Goal: Transaction & Acquisition: Purchase product/service

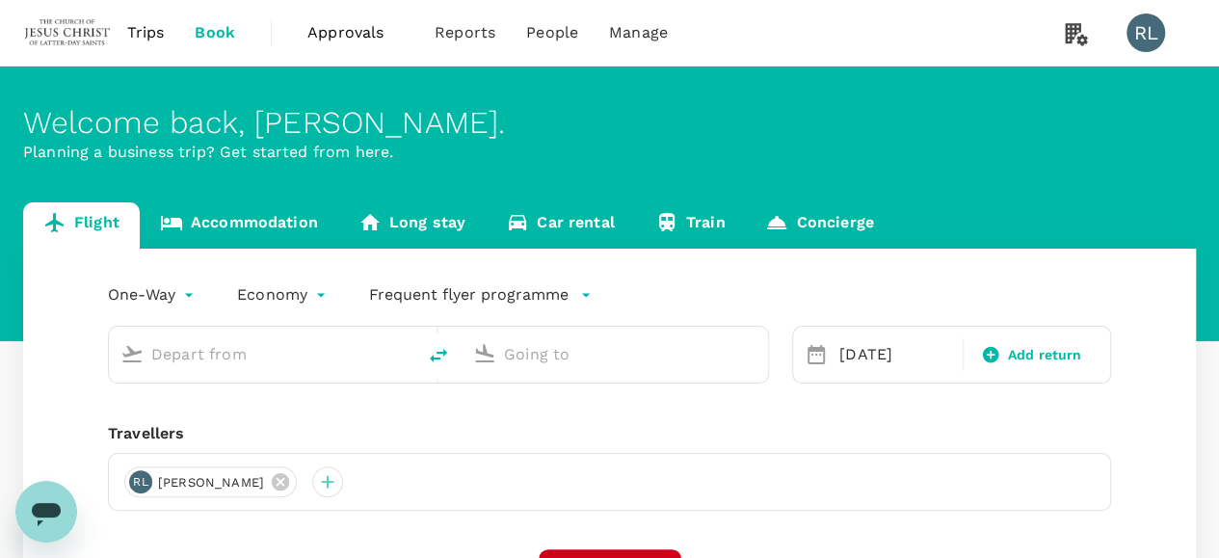
scroll to position [96, 0]
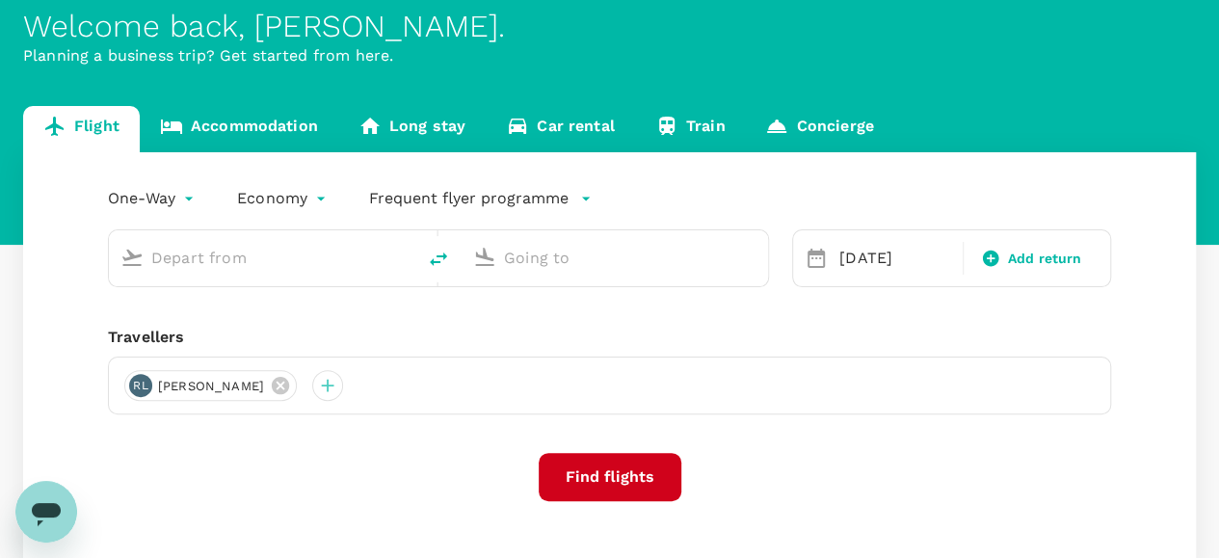
type input "Sandakan (SDK)"
type input "Kuala Lumpur Intl ([GEOGRAPHIC_DATA])"
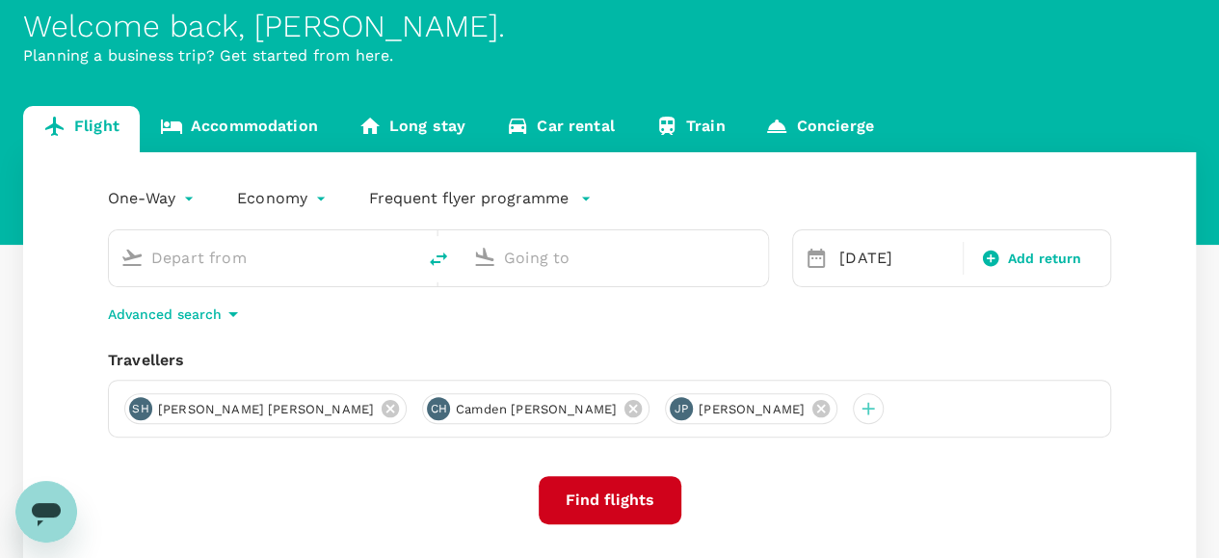
type input "Sandakan (SDK)"
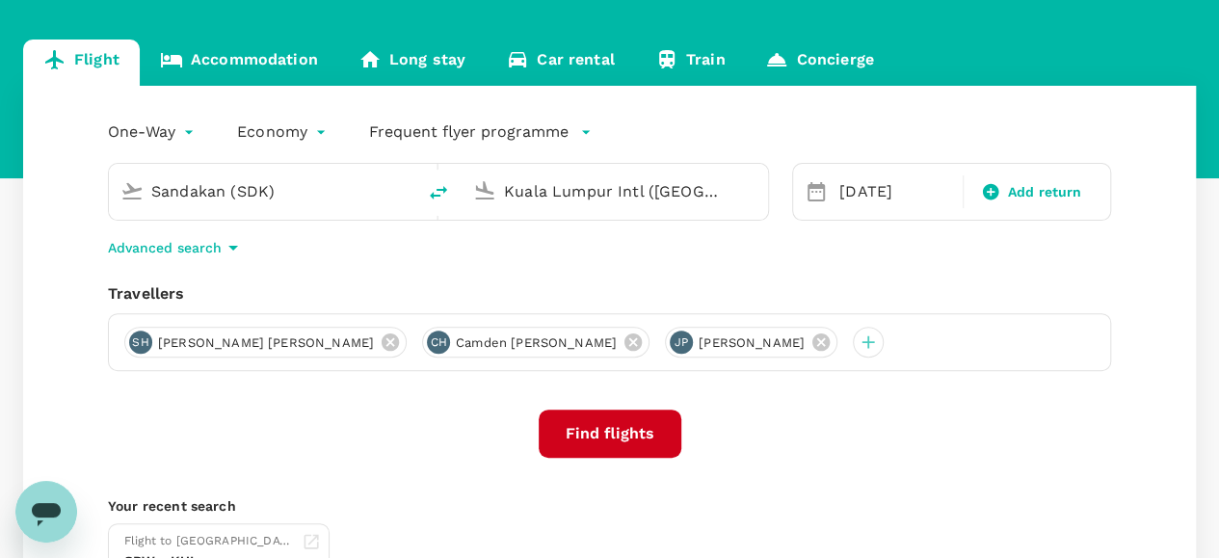
scroll to position [193, 0]
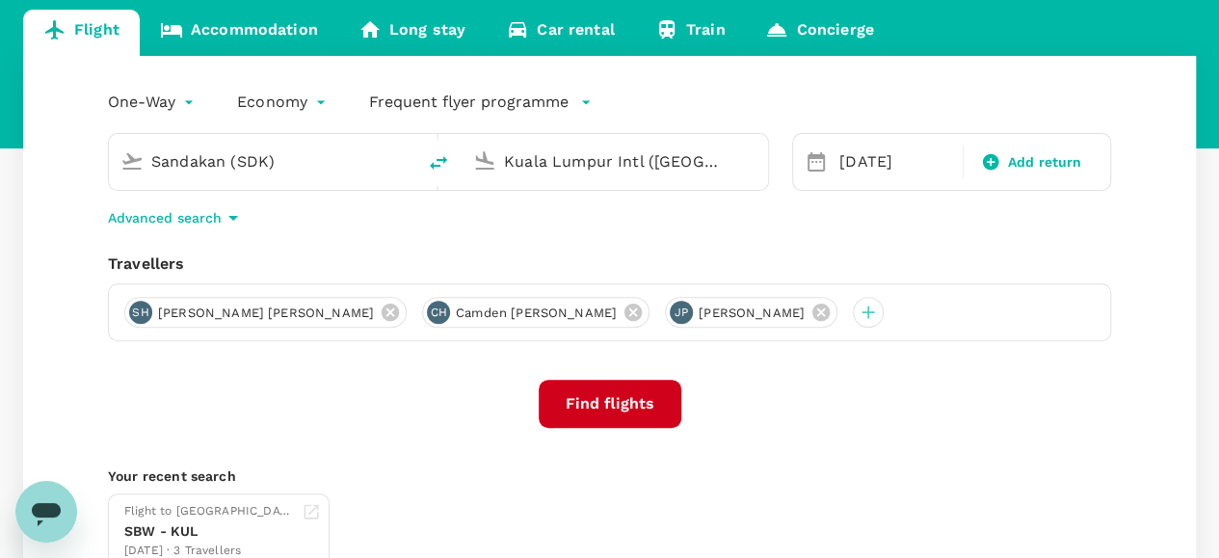
click at [686, 158] on input "Kuala Lumpur Intl ([GEOGRAPHIC_DATA])" at bounding box center [615, 161] width 223 height 30
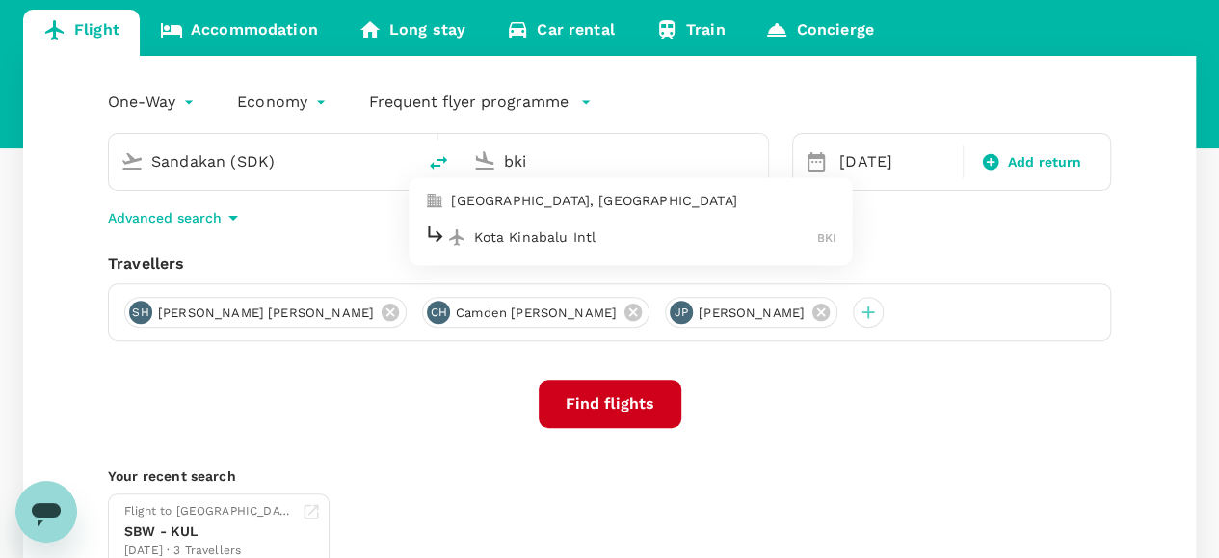
click at [538, 238] on p "Kota Kinabalu Intl" at bounding box center [645, 236] width 343 height 19
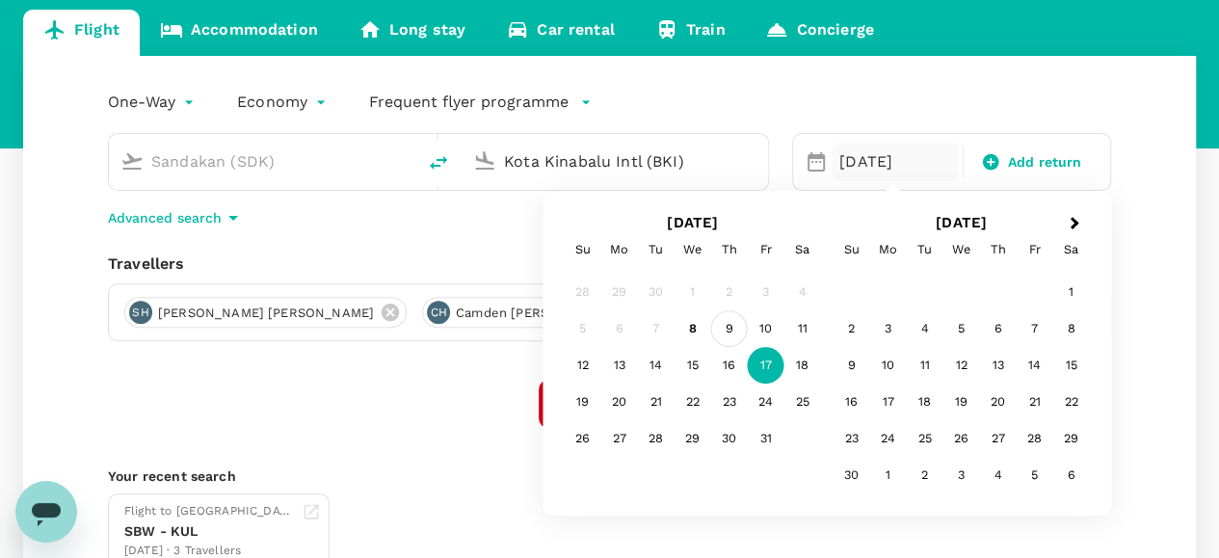
type input "Kota Kinabalu Intl (BKI)"
click at [726, 328] on div "9" at bounding box center [729, 328] width 37 height 37
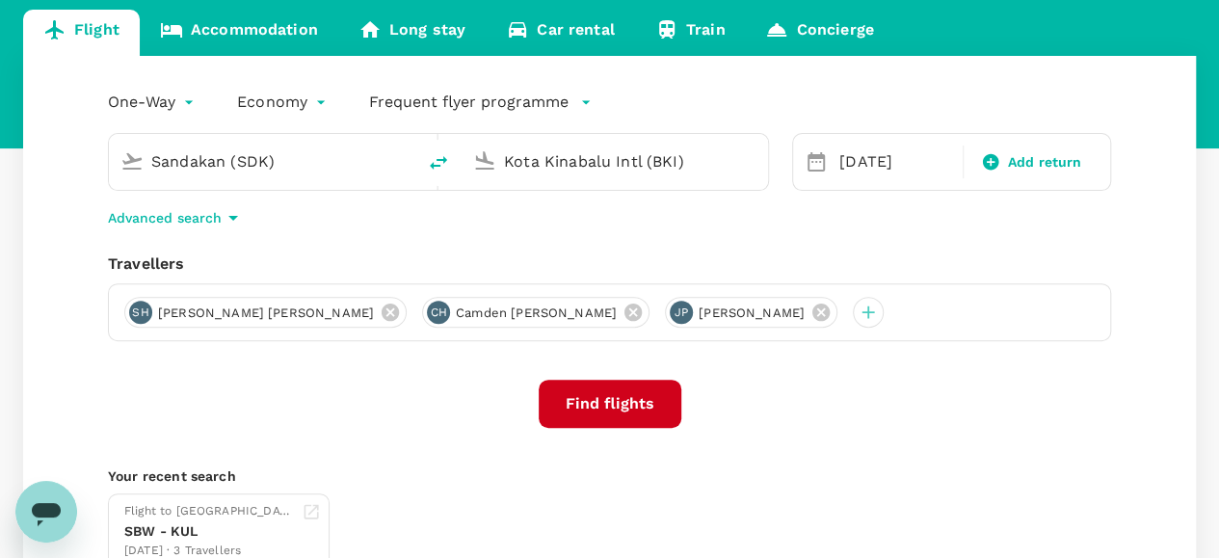
drag, startPoint x: 725, startPoint y: 308, endPoint x: 672, endPoint y: 309, distance: 53.0
click at [810, 309] on icon at bounding box center [820, 312] width 21 height 21
click at [624, 313] on icon at bounding box center [632, 311] width 17 height 17
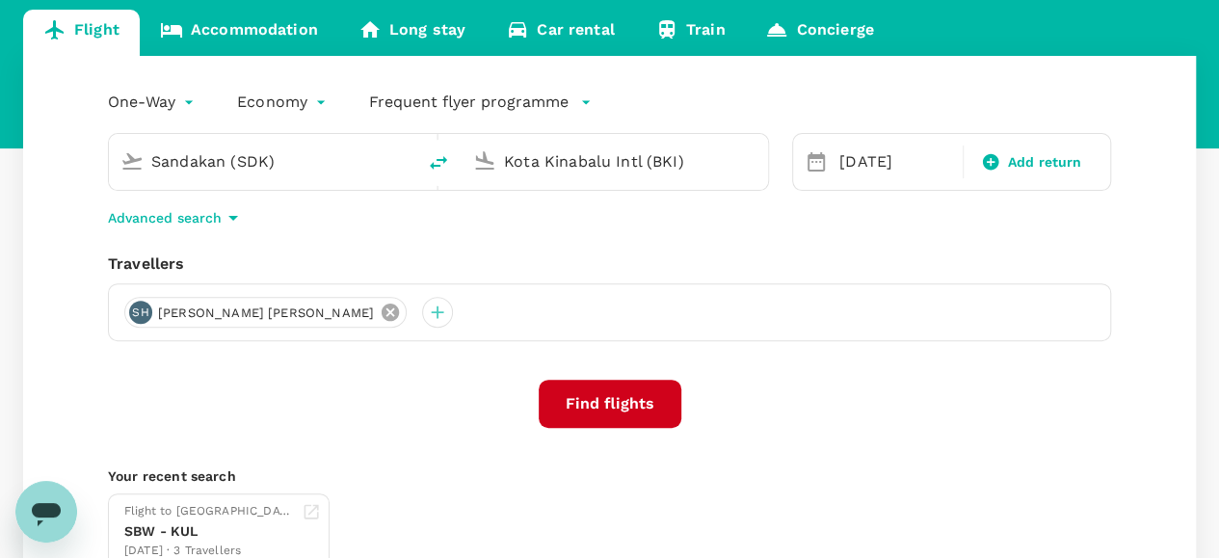
click at [380, 312] on icon at bounding box center [390, 312] width 21 height 21
click at [140, 313] on div at bounding box center [139, 312] width 31 height 31
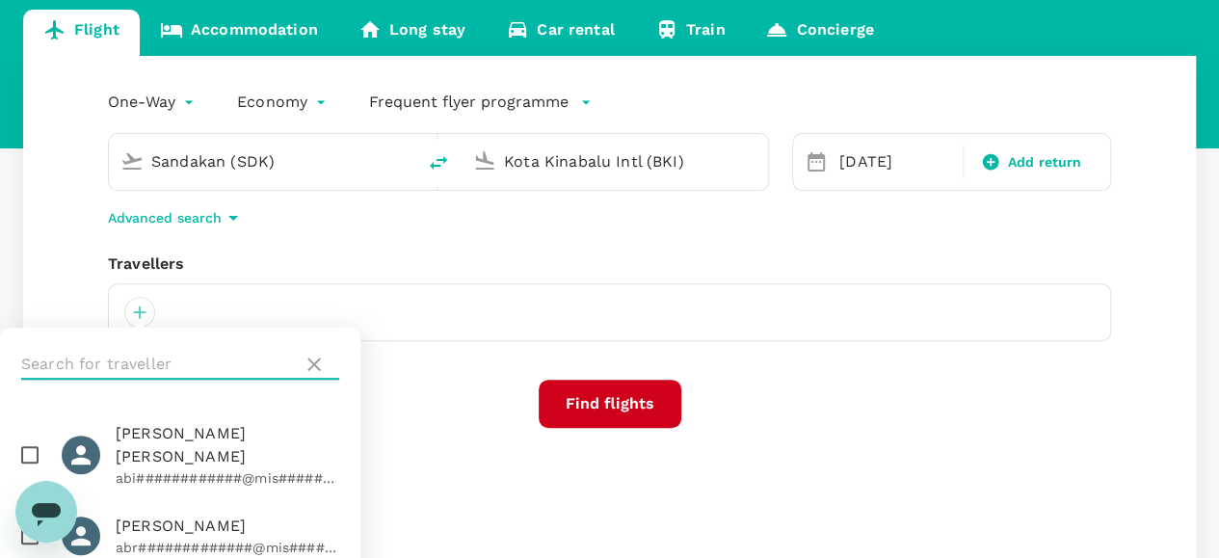
click at [160, 356] on input "text" at bounding box center [158, 364] width 274 height 31
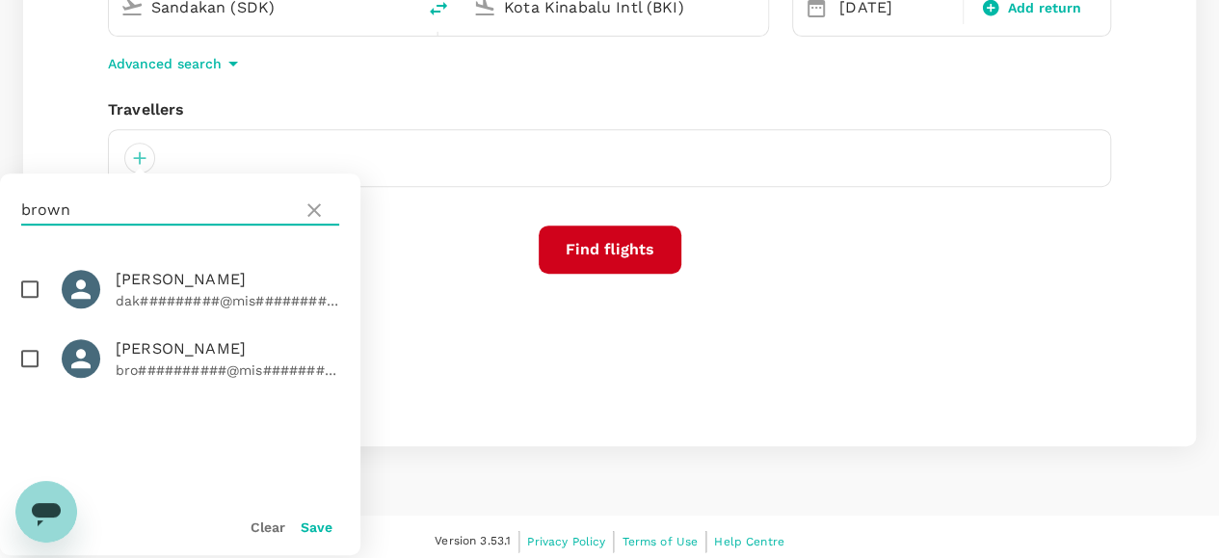
scroll to position [354, 0]
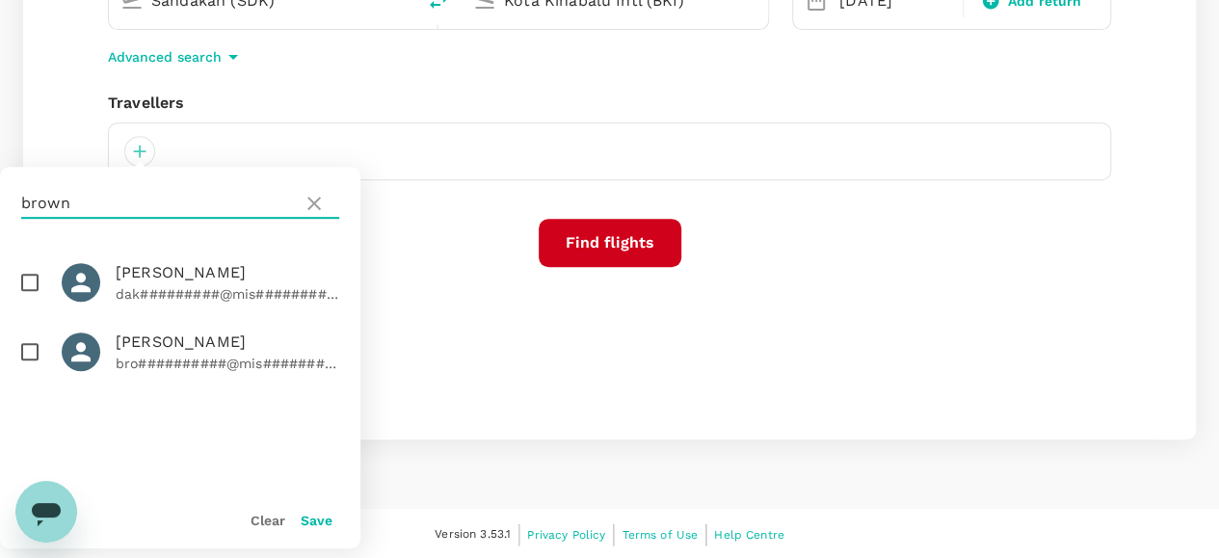
type input "brown"
click at [35, 351] on input "checkbox" at bounding box center [30, 351] width 40 height 40
checkbox input "true"
click at [314, 521] on button "Save" at bounding box center [317, 519] width 32 height 15
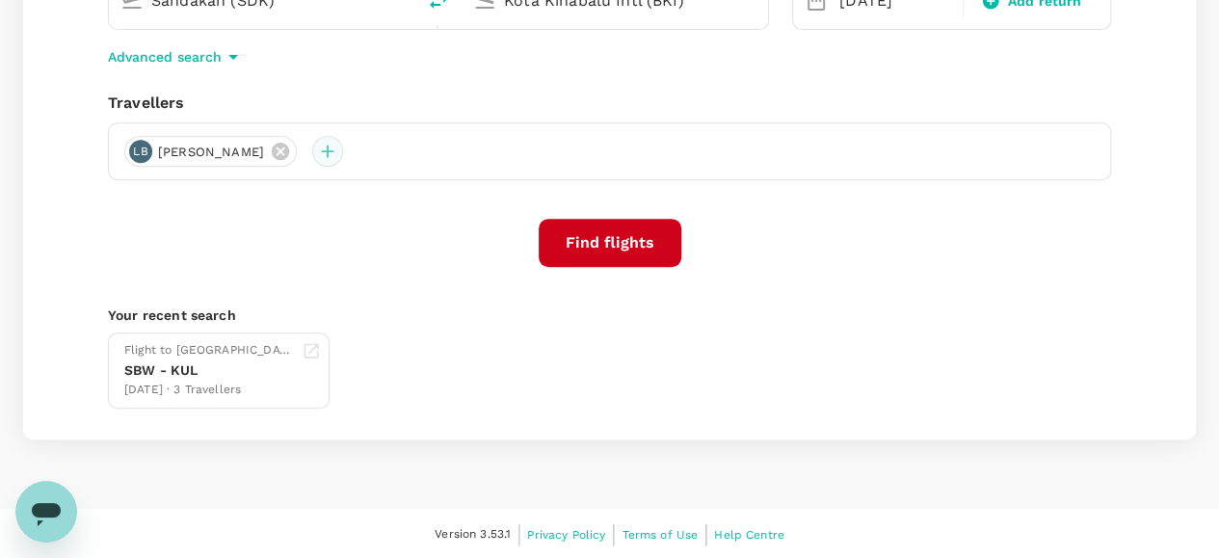
click at [343, 145] on div at bounding box center [327, 151] width 31 height 31
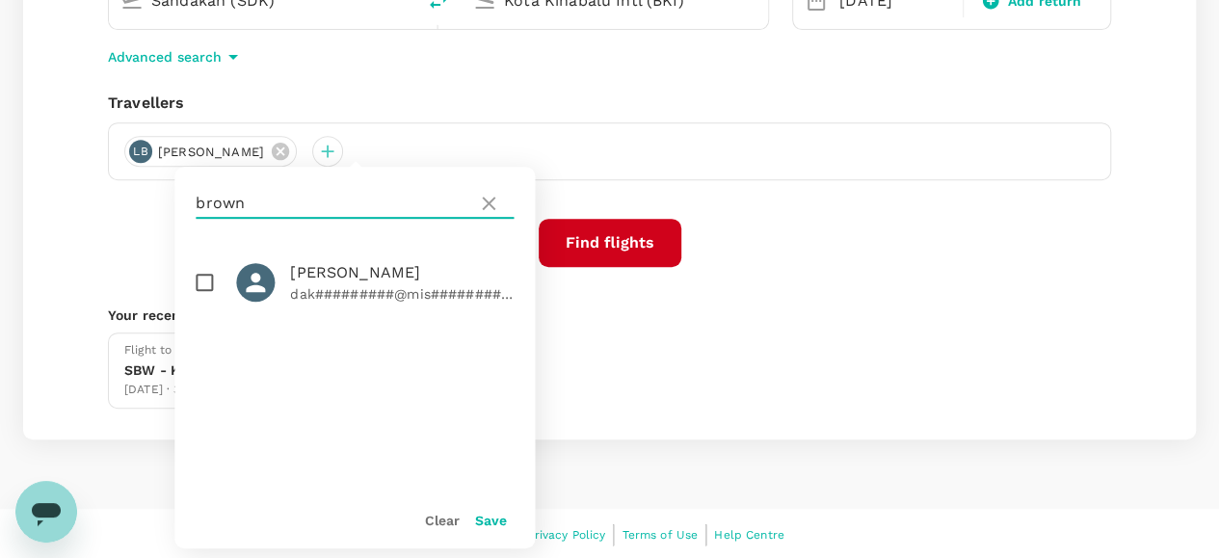
drag, startPoint x: 248, startPoint y: 205, endPoint x: 170, endPoint y: 211, distance: 78.2
click at [170, 211] on div "One-Way oneway Economy economy Frequent flyer programme Sandakan (SDK) [GEOGRAP…" at bounding box center [609, 167] width 1172 height 544
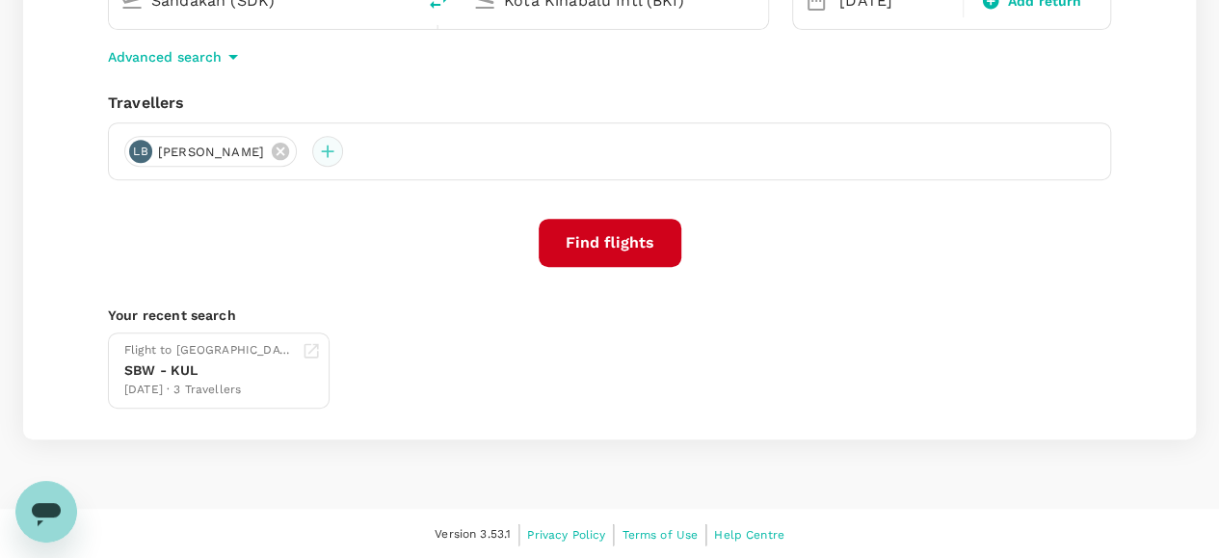
click at [343, 156] on div at bounding box center [327, 151] width 31 height 31
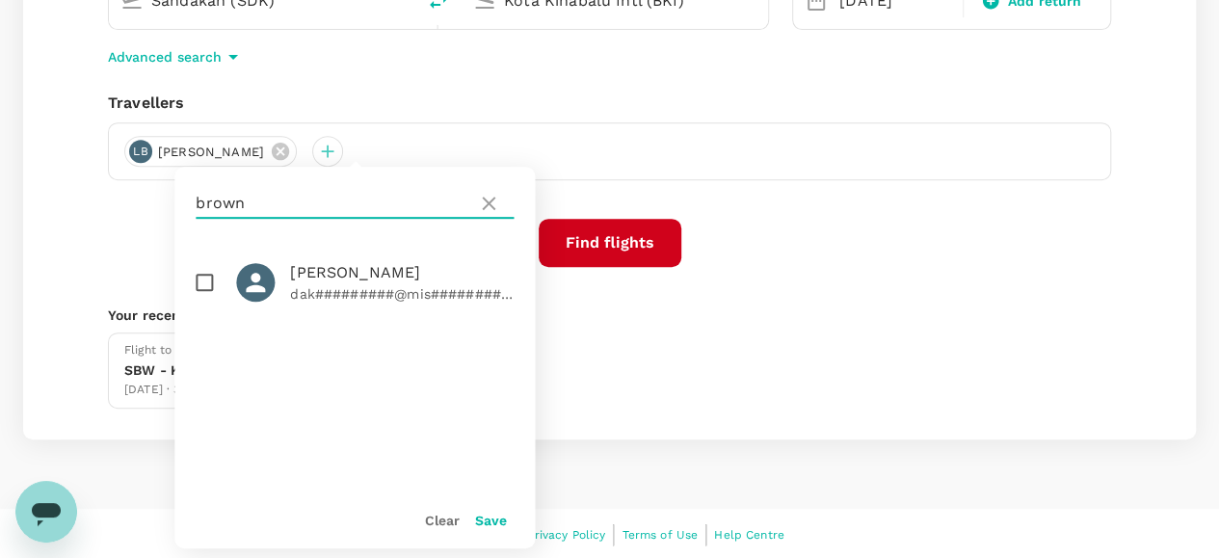
drag, startPoint x: 256, startPoint y: 199, endPoint x: 187, endPoint y: 201, distance: 69.4
click at [187, 201] on div "brown" at bounding box center [354, 203] width 360 height 73
type input "[PERSON_NAME]"
click at [205, 281] on input "checkbox" at bounding box center [204, 282] width 40 height 40
checkbox input "true"
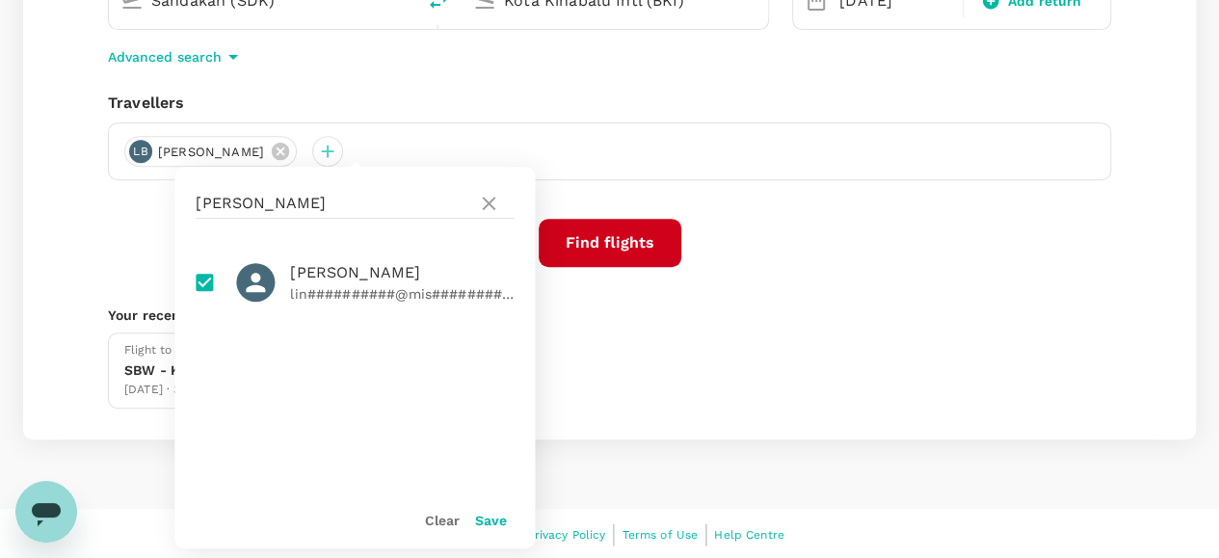
click at [484, 518] on button "Save" at bounding box center [491, 519] width 32 height 15
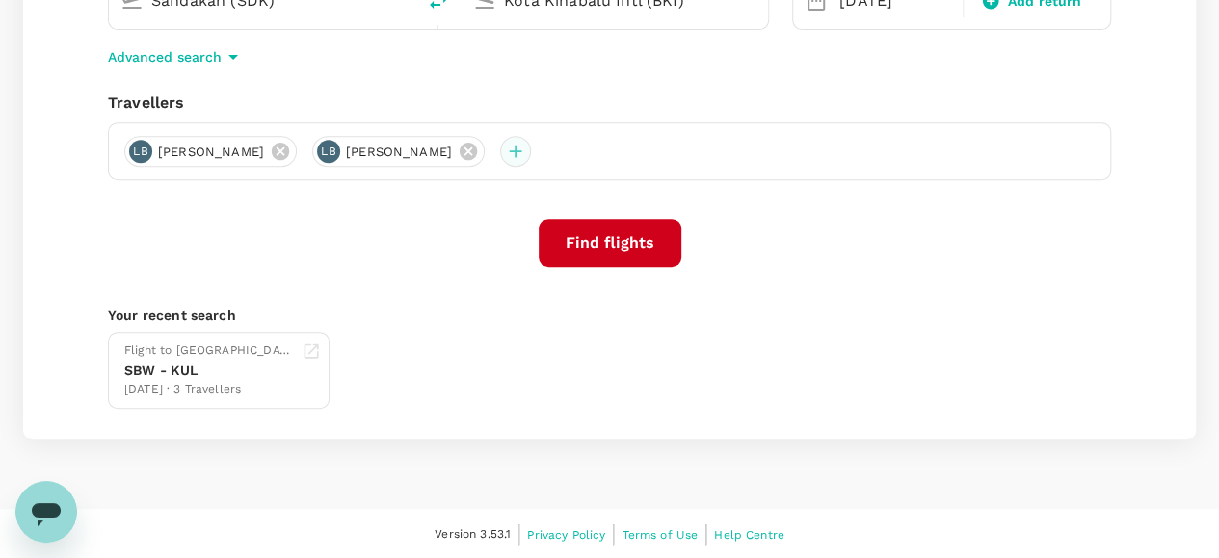
click at [531, 152] on div at bounding box center [515, 151] width 31 height 31
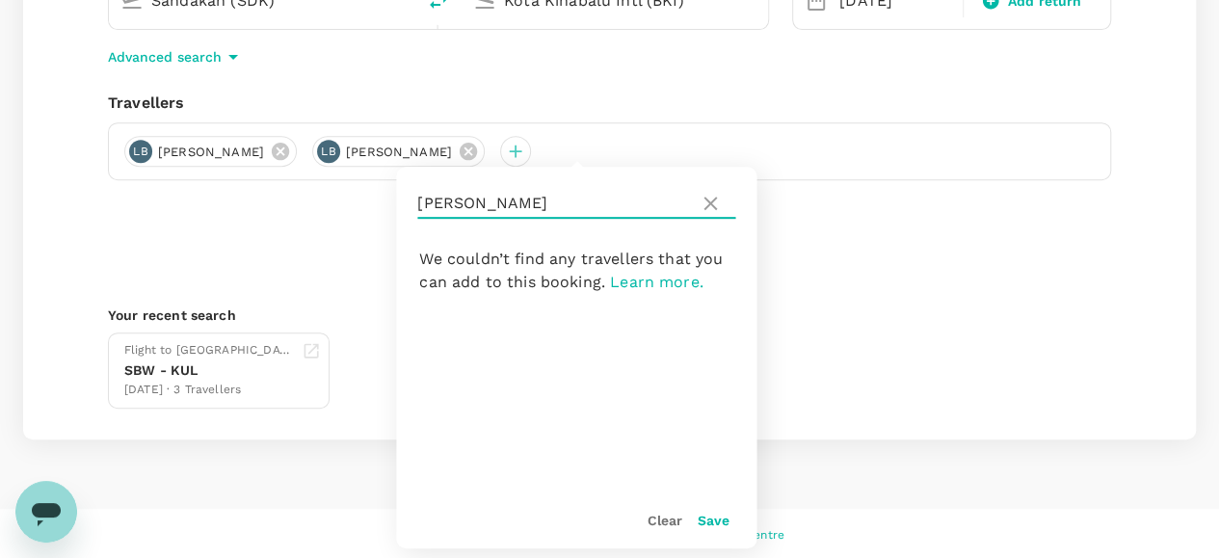
drag, startPoint x: 514, startPoint y: 211, endPoint x: 395, endPoint y: 201, distance: 119.8
click at [395, 201] on div "One-Way oneway Economy economy Frequent flyer programme Sandakan (SDK) [GEOGRAP…" at bounding box center [609, 167] width 1172 height 544
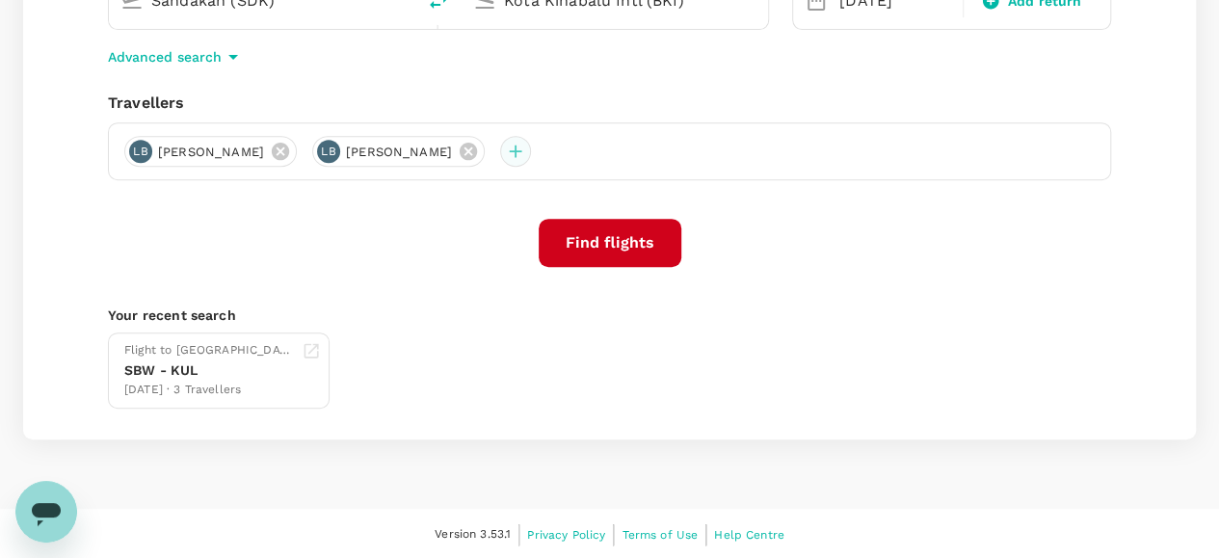
click at [531, 148] on div at bounding box center [515, 151] width 31 height 31
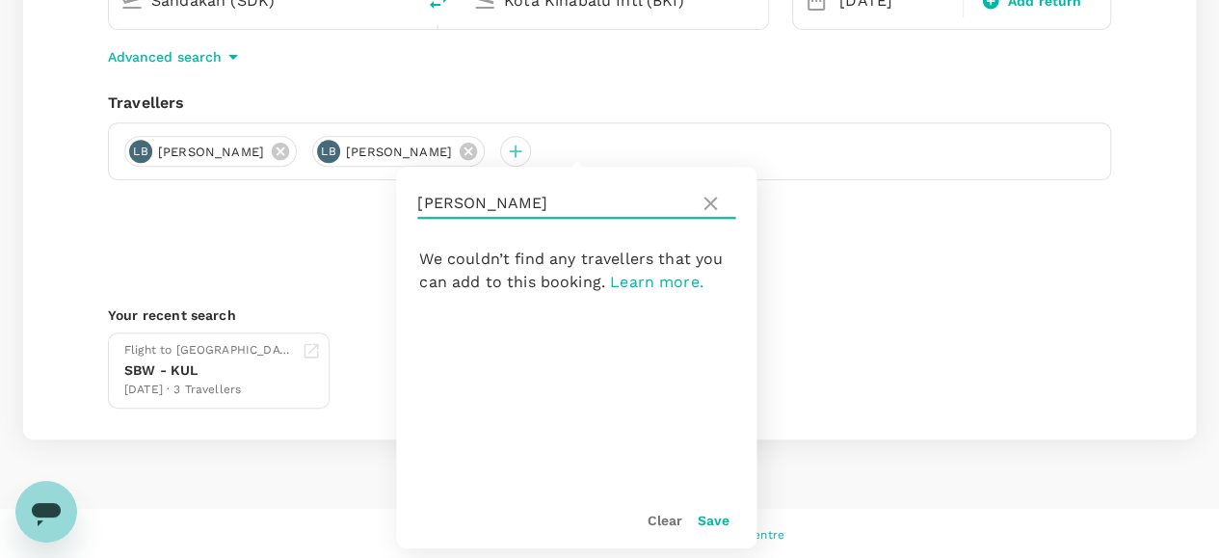
drag, startPoint x: 495, startPoint y: 198, endPoint x: 420, endPoint y: 207, distance: 75.6
click at [420, 207] on input "[PERSON_NAME]" at bounding box center [554, 203] width 274 height 31
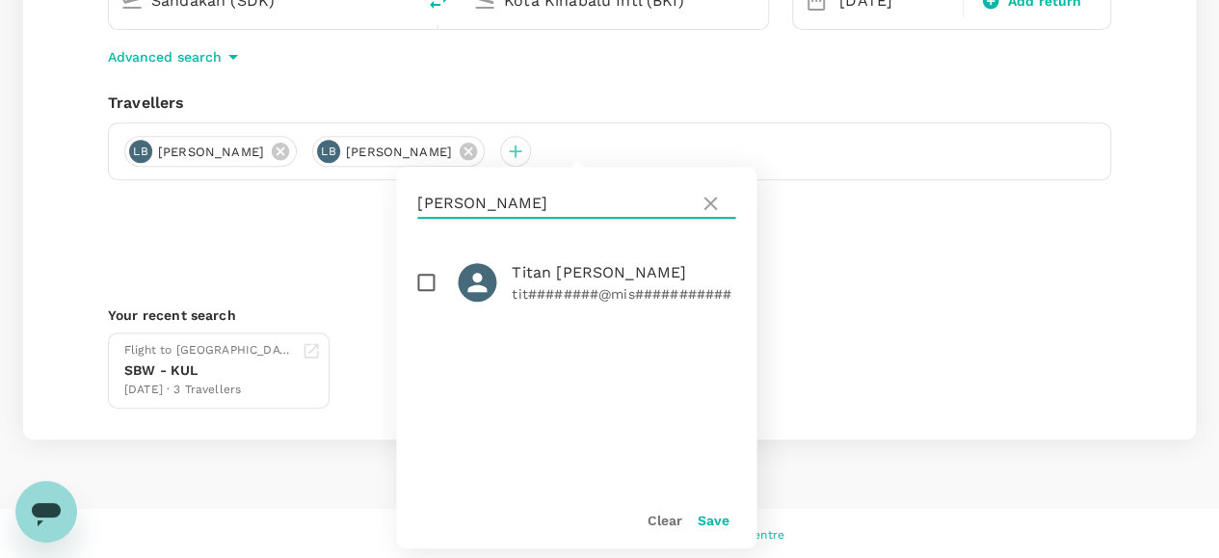
type input "[PERSON_NAME]"
click at [424, 279] on input "checkbox" at bounding box center [426, 282] width 40 height 40
checkbox input "true"
click at [714, 516] on button "Save" at bounding box center [712, 519] width 32 height 15
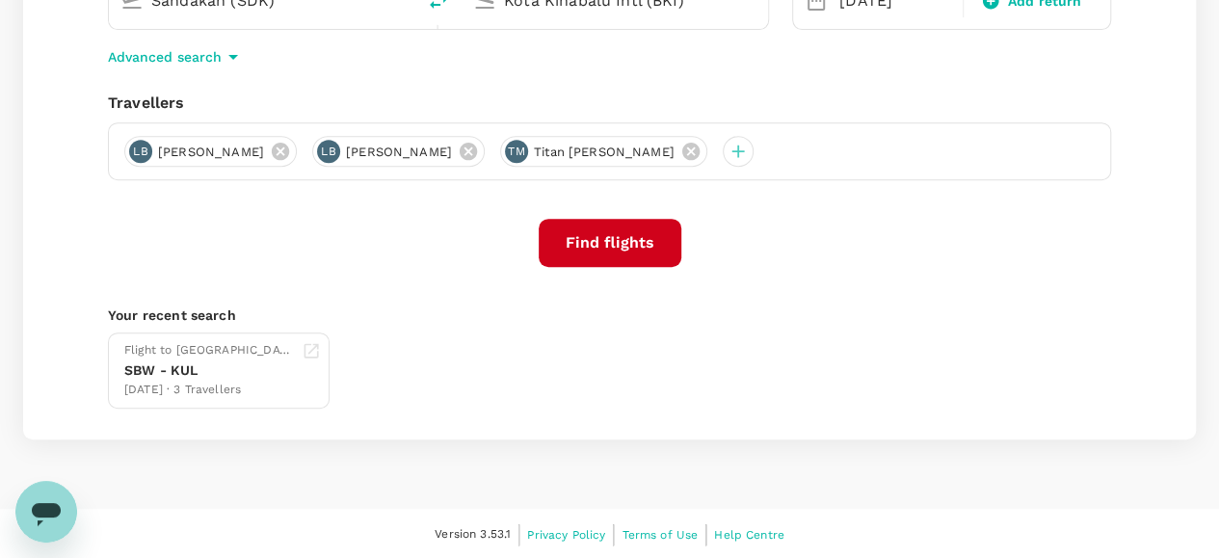
scroll to position [161, 0]
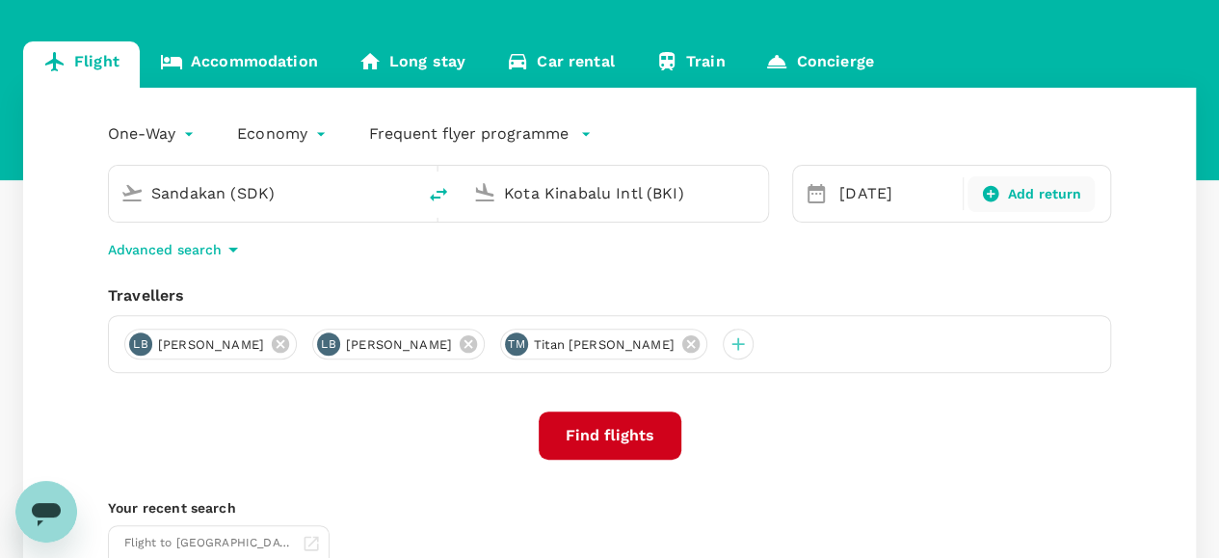
click at [1001, 188] on div "Add return" at bounding box center [1031, 194] width 112 height 20
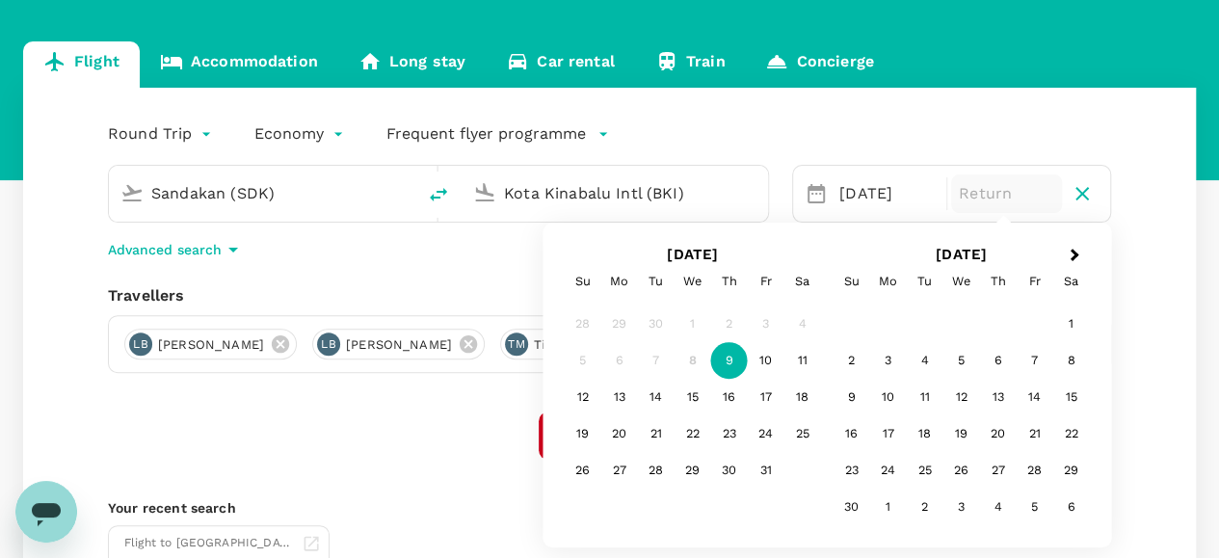
click at [451, 423] on div "Find flights" at bounding box center [609, 435] width 1003 height 48
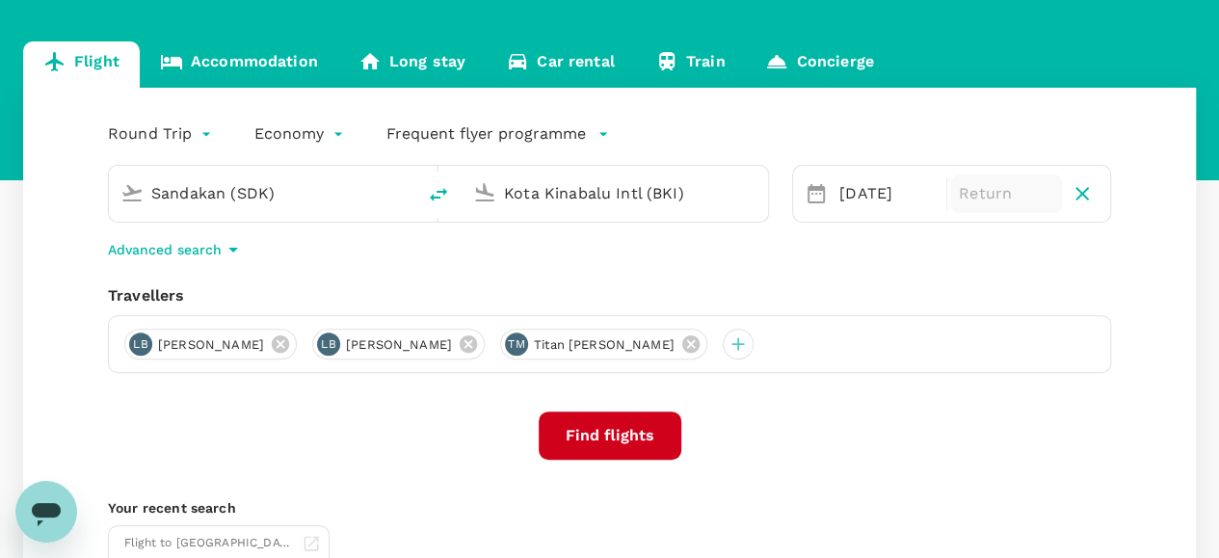
click at [618, 438] on button "Find flights" at bounding box center [609, 435] width 143 height 48
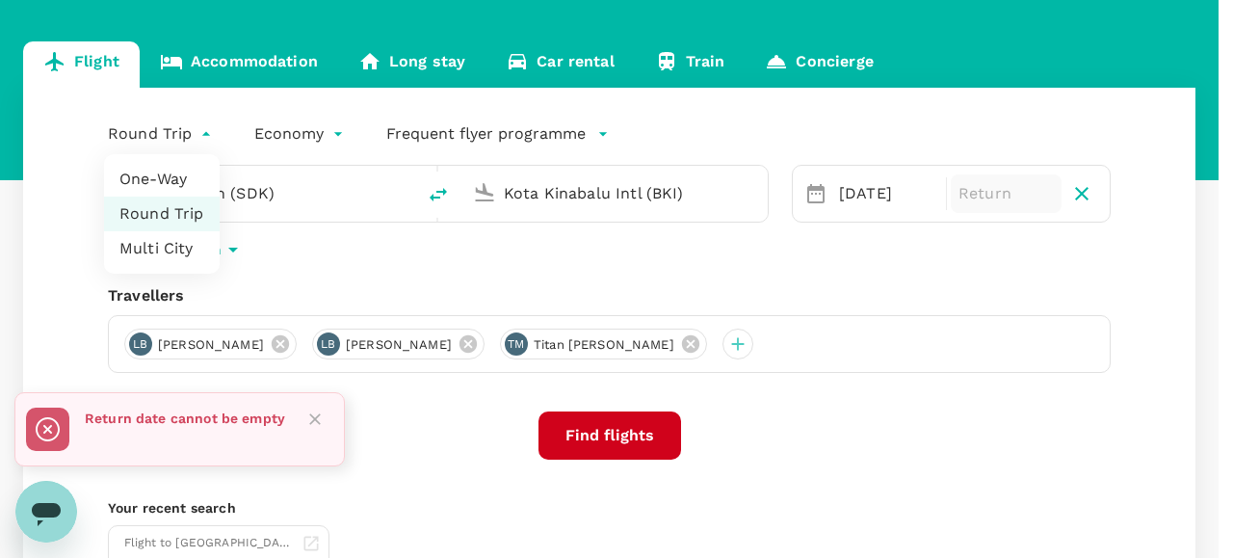
click at [205, 128] on body "Trips Book Approvals 0 Reports People Manage RL Welcome back , [PERSON_NAME] . …" at bounding box center [616, 296] width 1233 height 914
click at [167, 172] on li "One-Way" at bounding box center [162, 179] width 116 height 35
type input "oneway"
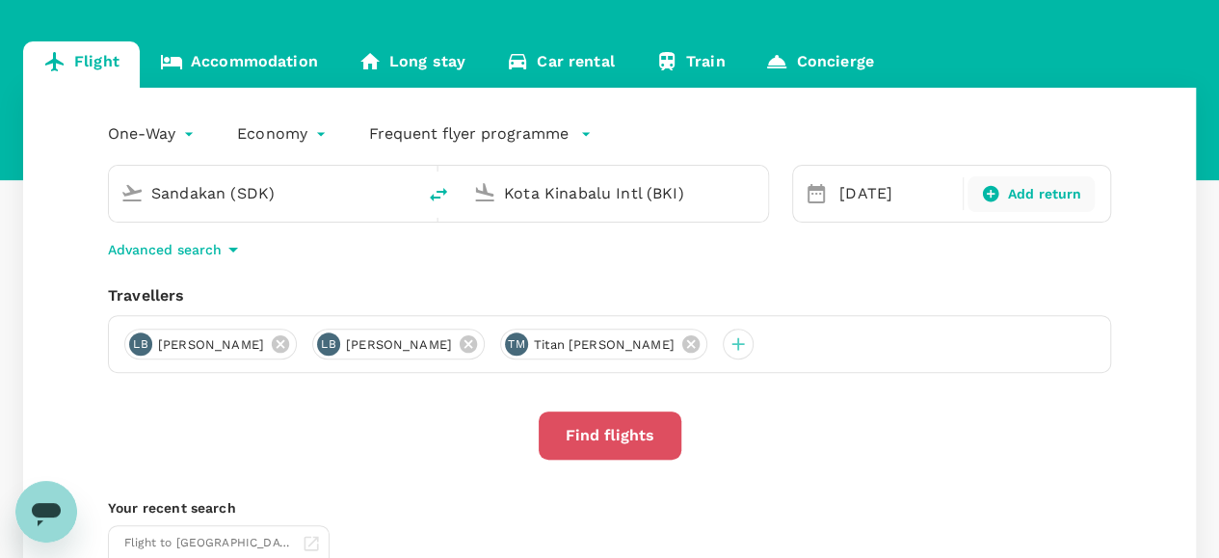
click at [624, 437] on button "Find flights" at bounding box center [609, 435] width 143 height 48
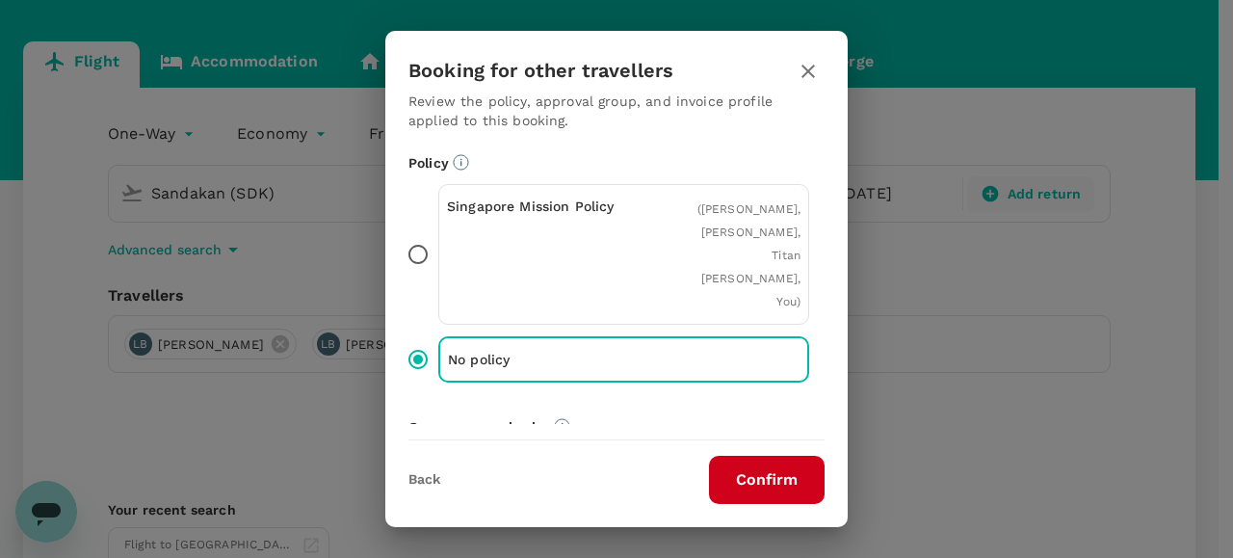
click at [763, 478] on button "Confirm" at bounding box center [767, 480] width 116 height 48
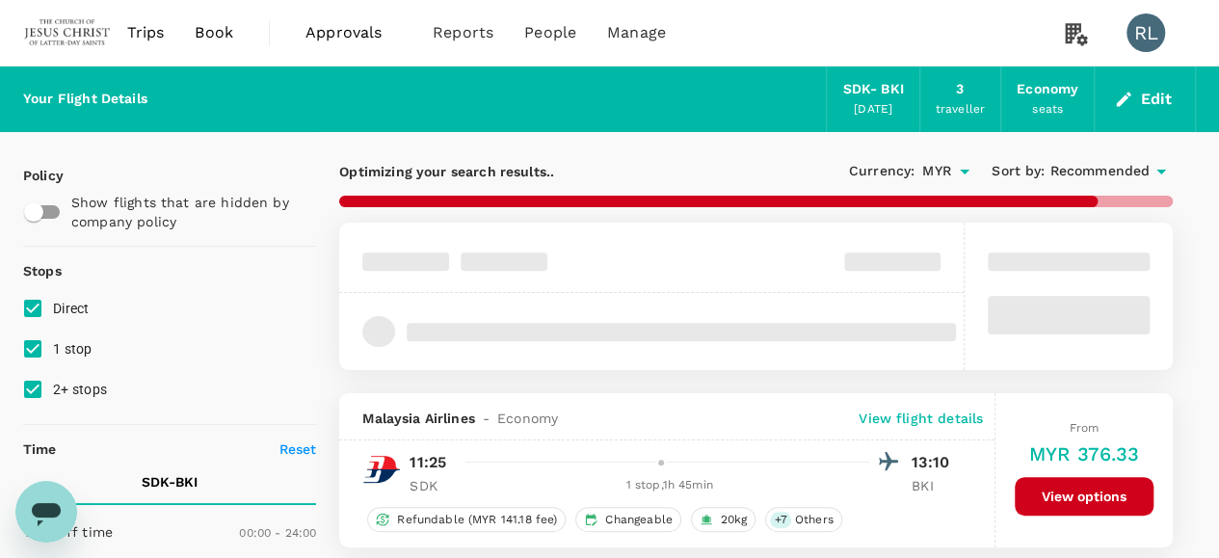
checkbox input "false"
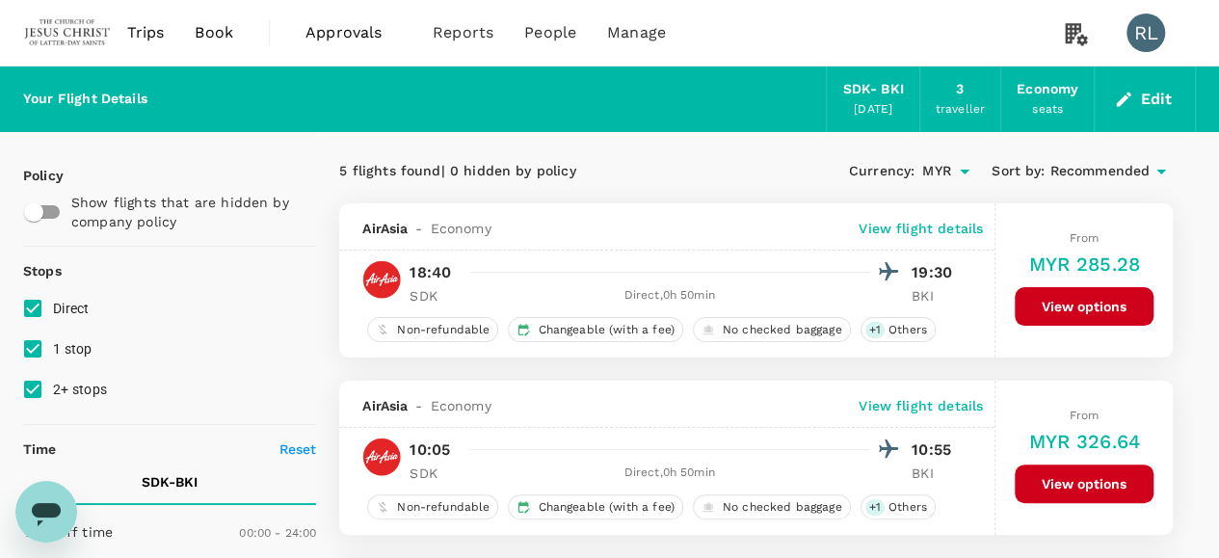
click at [1131, 171] on span "Recommended" at bounding box center [1099, 171] width 100 height 21
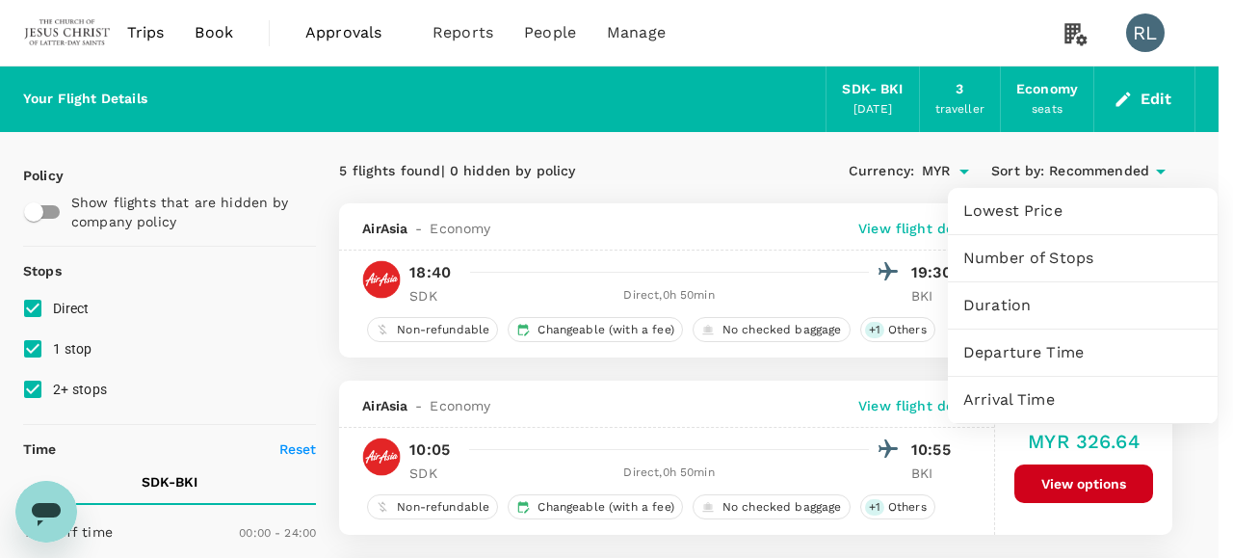
click at [1063, 355] on span "Departure Time" at bounding box center [1082, 352] width 239 height 23
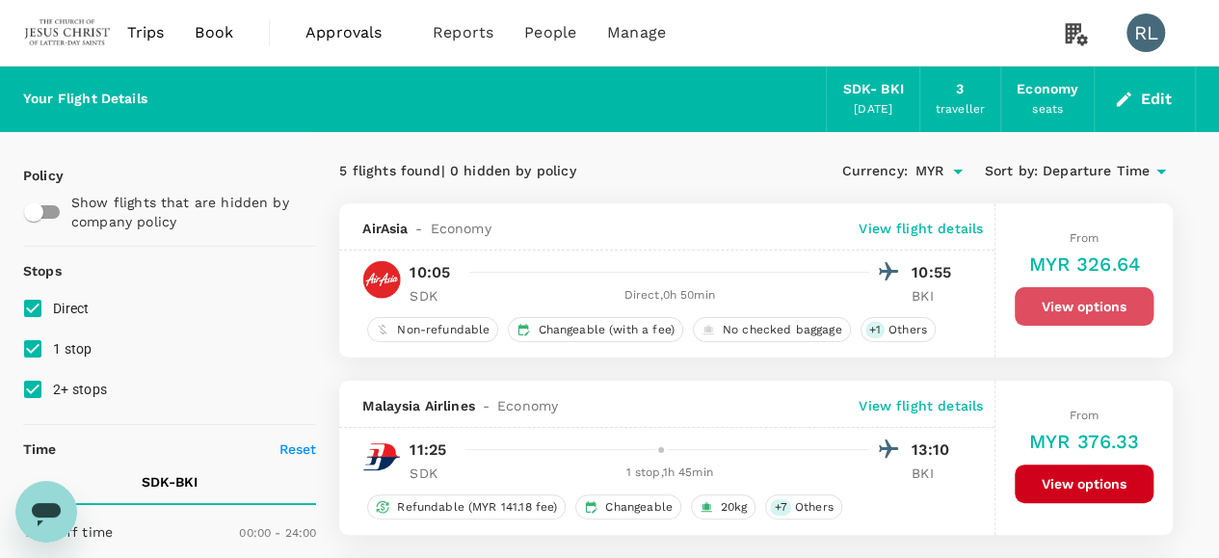
click at [1052, 306] on button "View options" at bounding box center [1083, 306] width 139 height 39
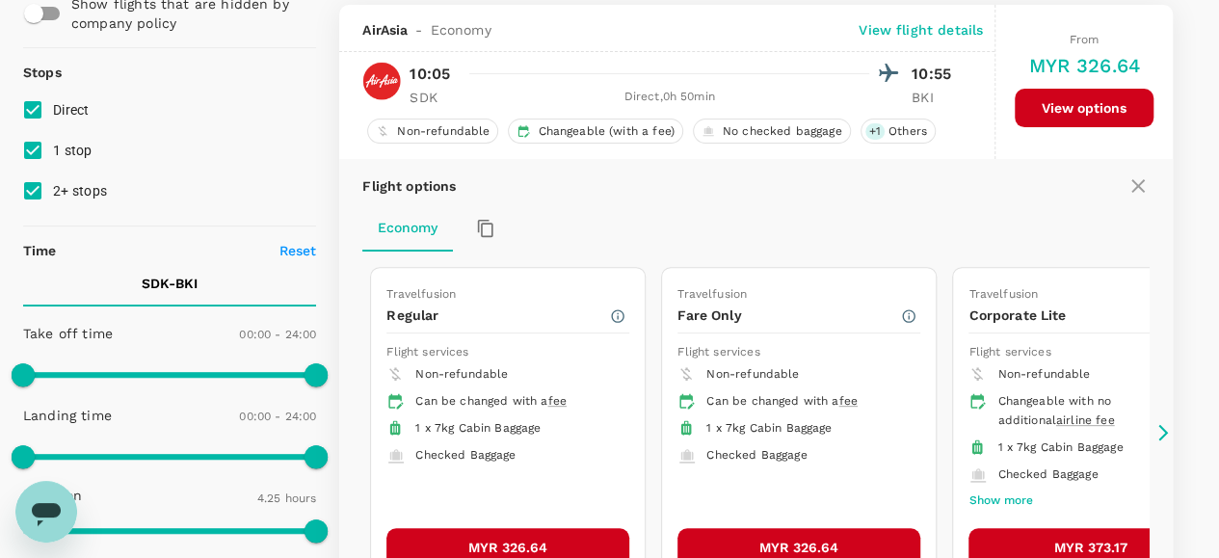
scroll to position [202, 0]
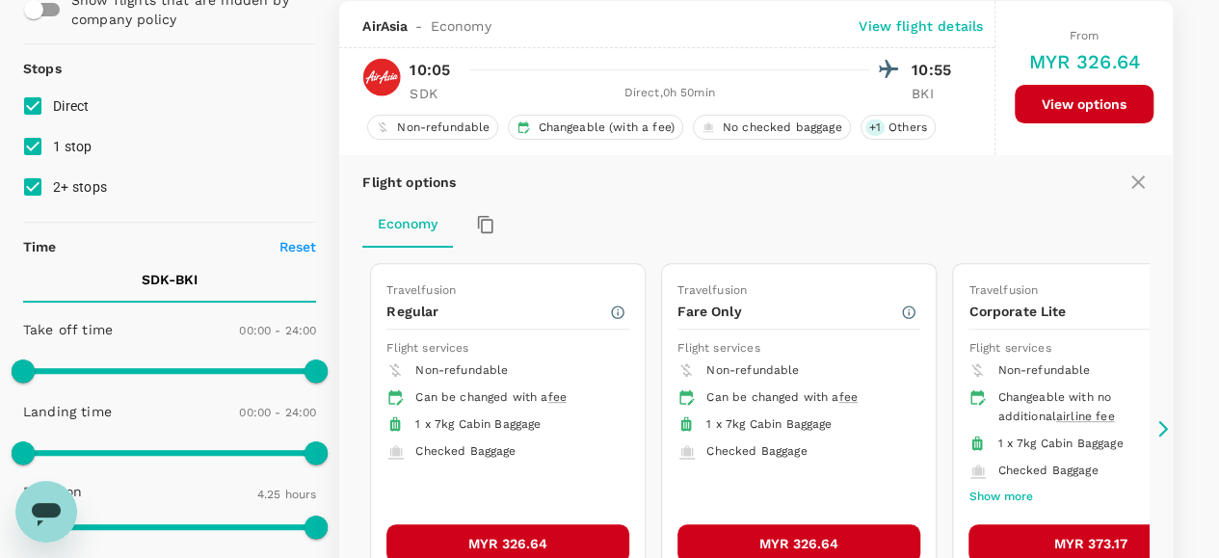
click at [518, 533] on button "MYR 326.64" at bounding box center [507, 543] width 243 height 39
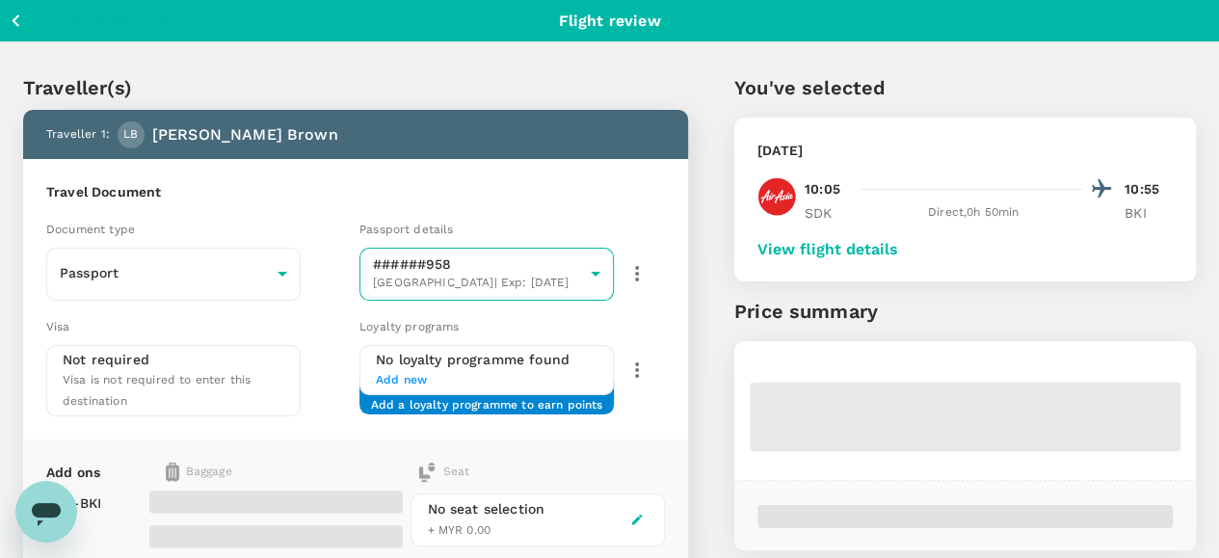
scroll to position [96, 0]
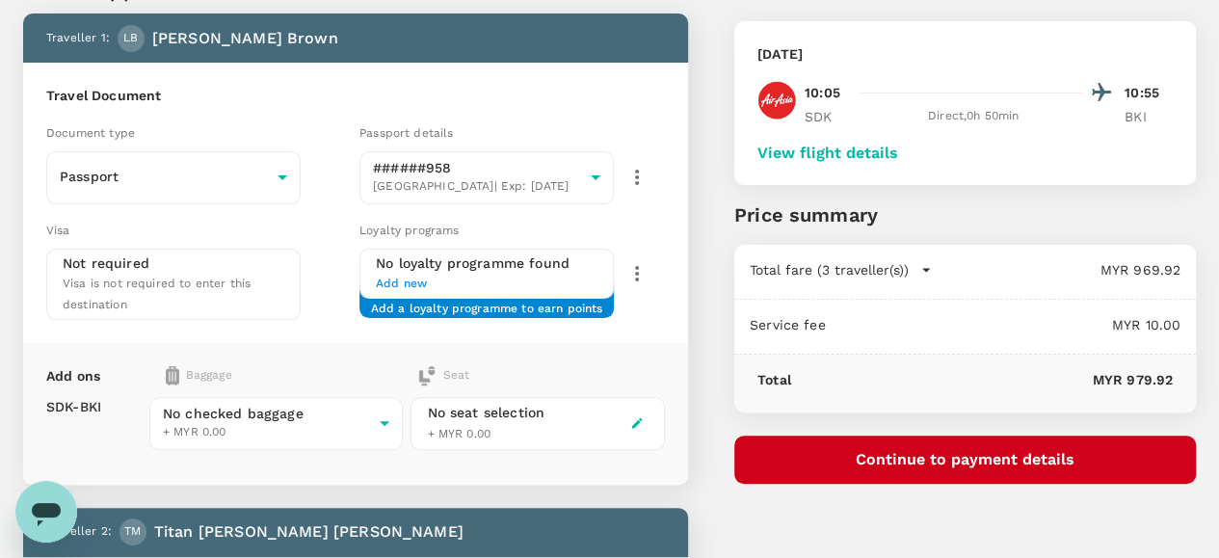
click at [981, 456] on button "Continue to payment details" at bounding box center [964, 459] width 461 height 48
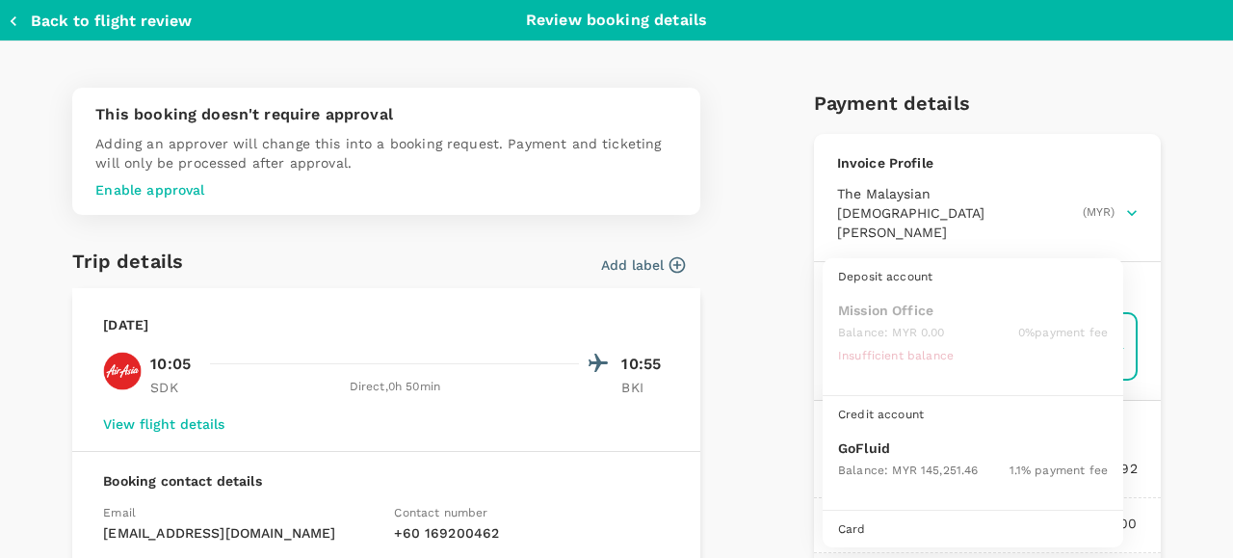
scroll to position [49, 0]
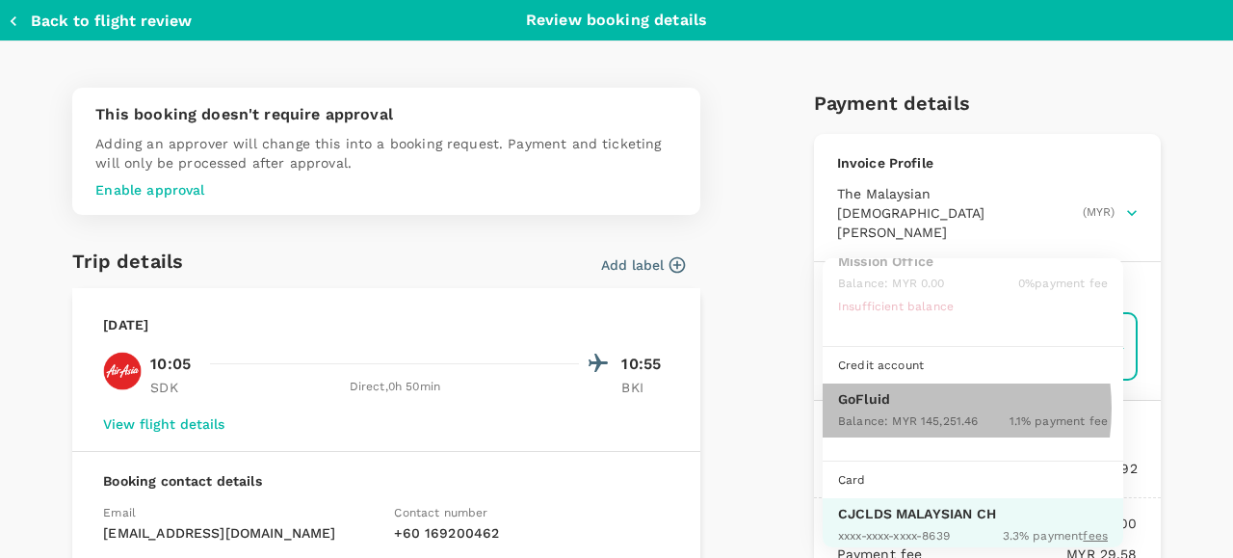
click at [887, 408] on div "Balance : MYR 145,251.46" at bounding box center [908, 419] width 140 height 23
type input "9b357727-6904-47bd-a44e-9a56bf7dfc7a"
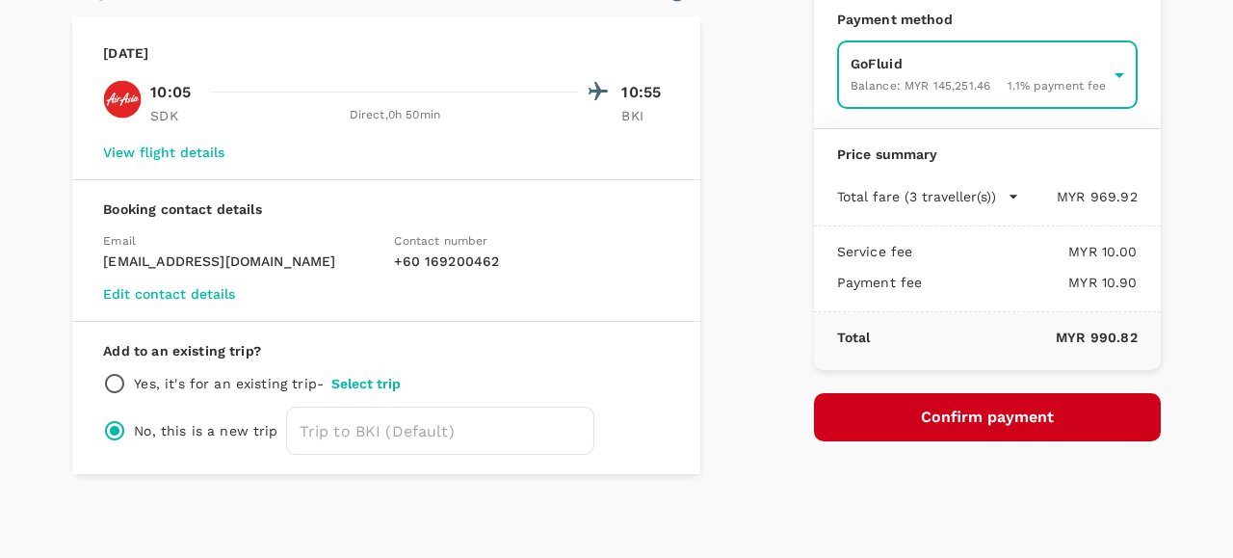
scroll to position [273, 0]
click at [916, 394] on button "Confirm payment" at bounding box center [987, 416] width 347 height 48
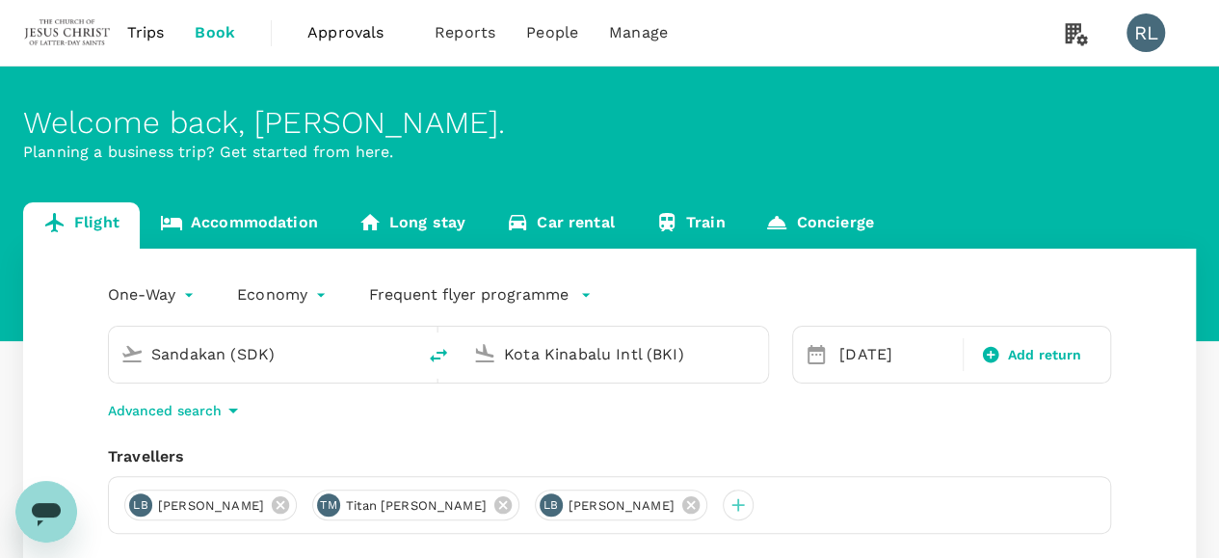
click at [436, 354] on icon "delete" at bounding box center [438, 355] width 23 height 23
type input "Kota Kinabalu Intl (BKI)"
type input "Sandakan (SDK)"
click at [868, 355] on div "09 Oct" at bounding box center [894, 354] width 127 height 39
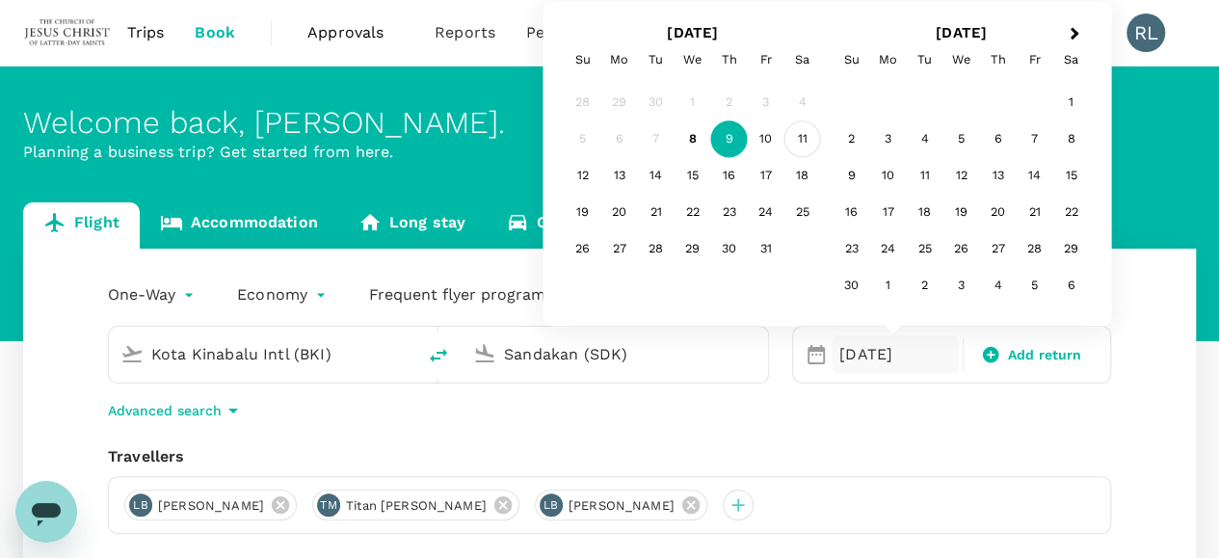
click at [799, 129] on div "11" at bounding box center [802, 139] width 37 height 37
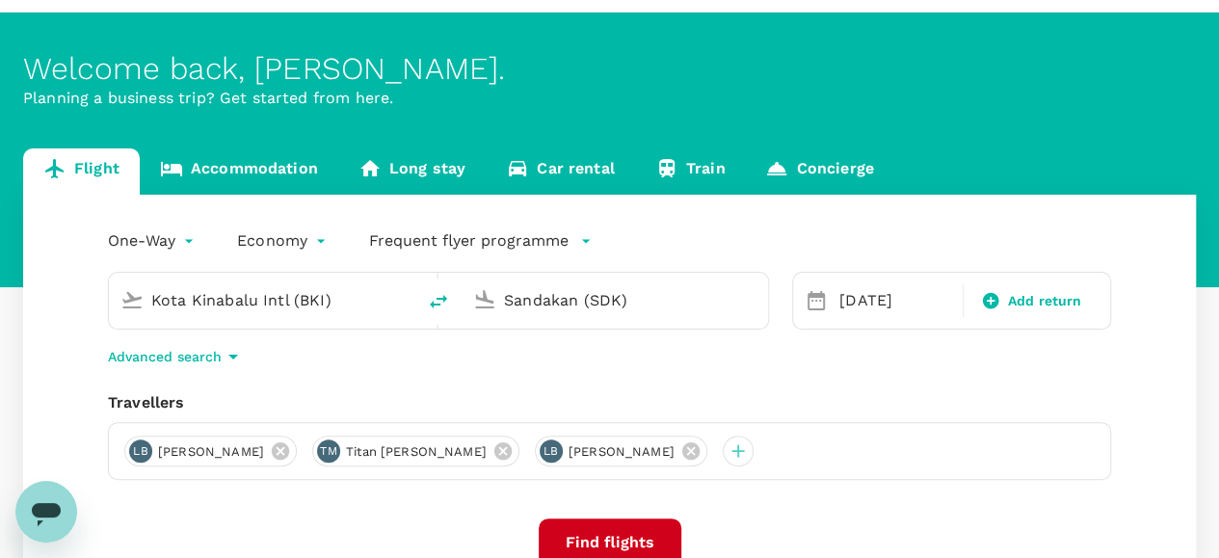
scroll to position [96, 0]
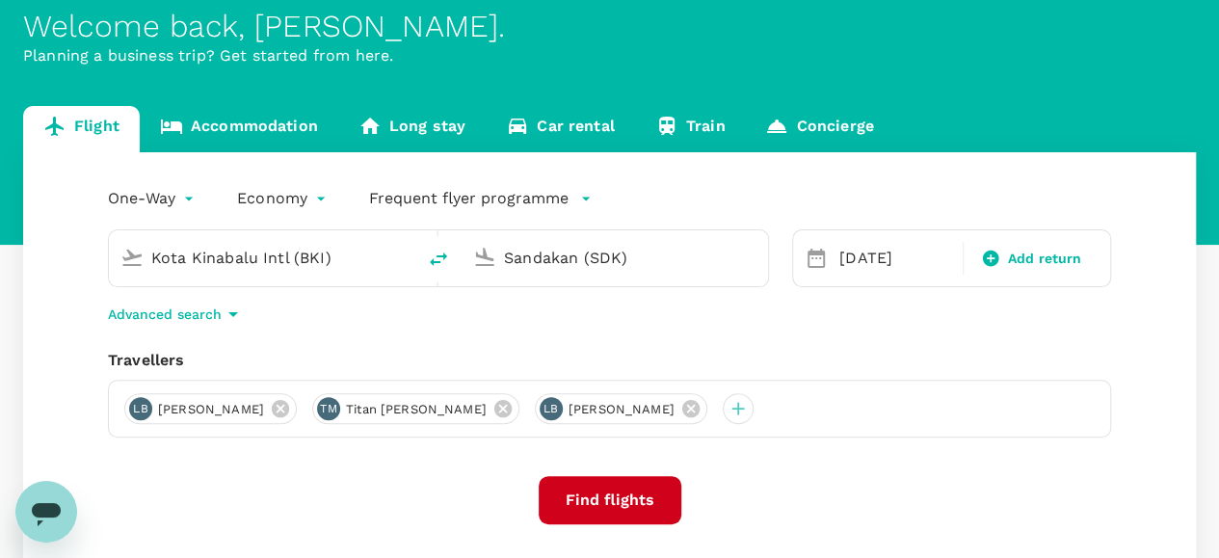
click at [622, 498] on button "Find flights" at bounding box center [609, 500] width 143 height 48
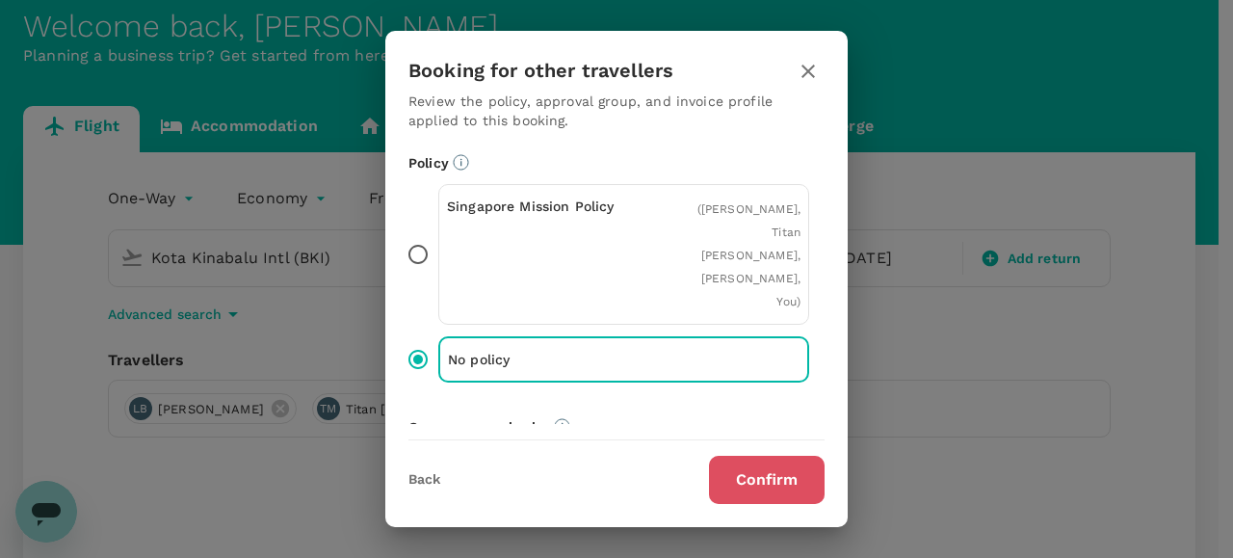
click at [749, 475] on button "Confirm" at bounding box center [767, 480] width 116 height 48
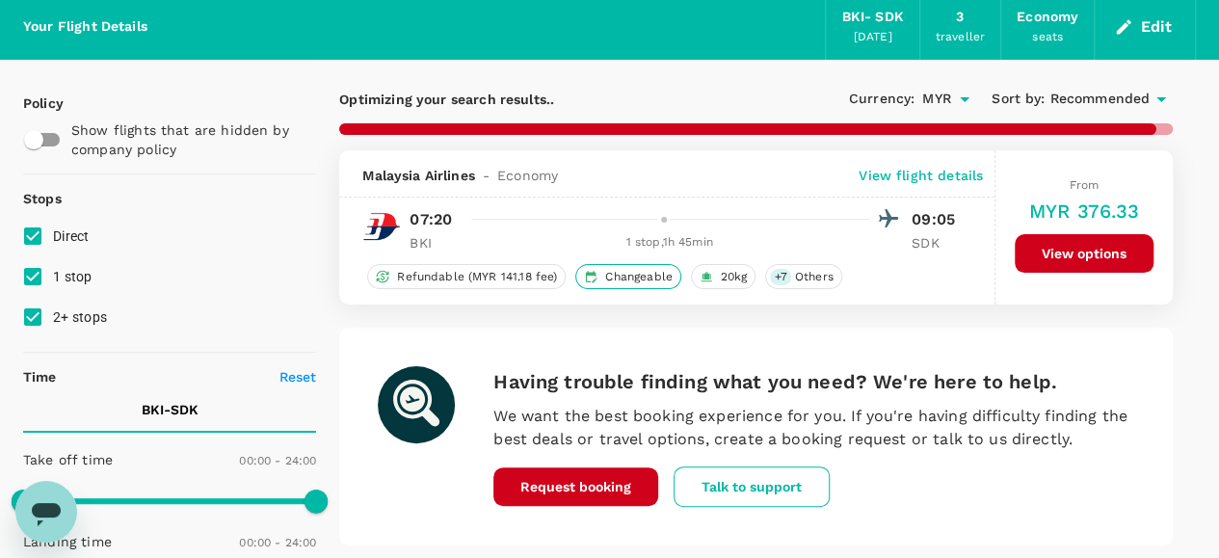
scroll to position [1, 0]
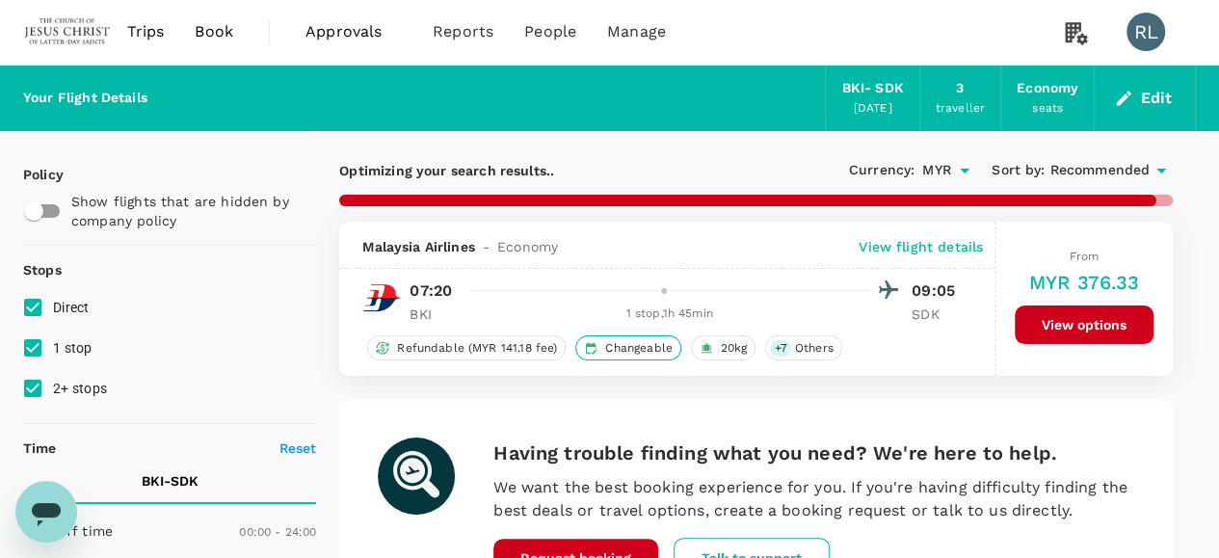
checkbox input "false"
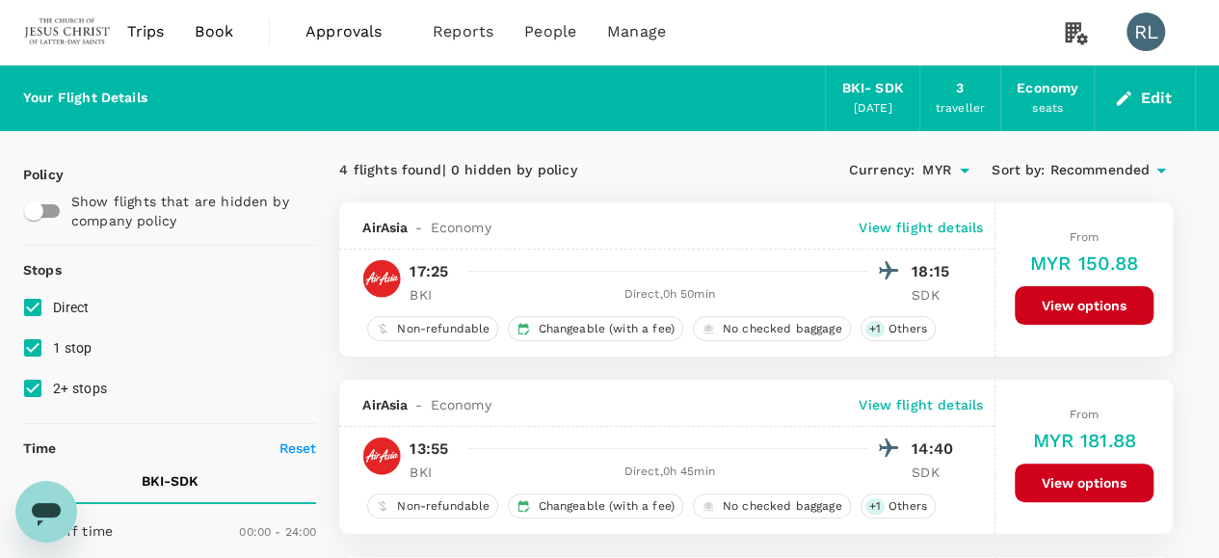
scroll to position [0, 0]
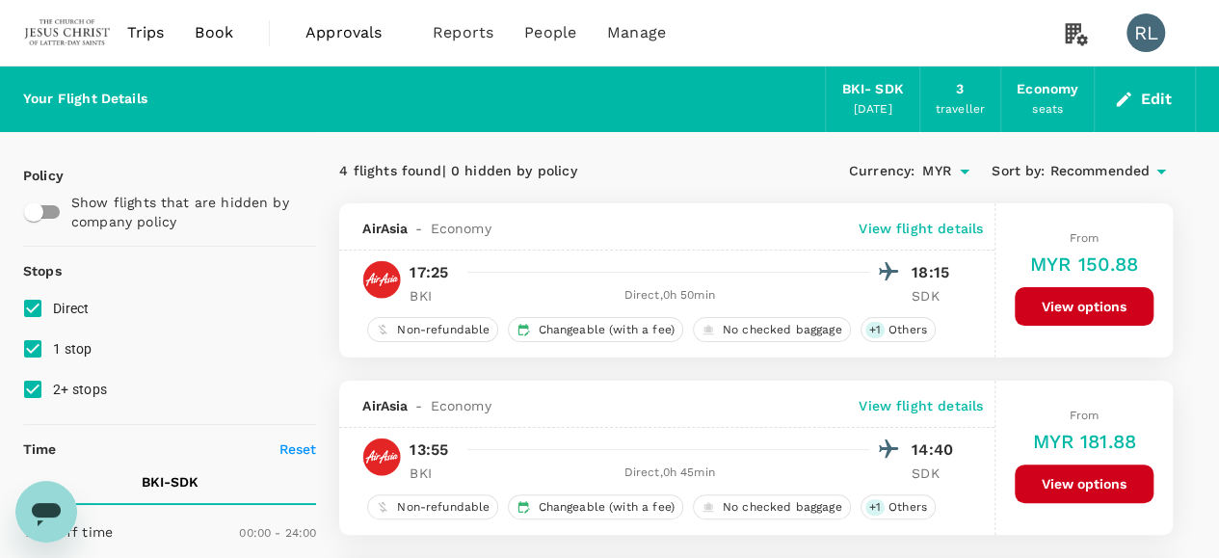
click at [1116, 166] on span "Recommended" at bounding box center [1099, 171] width 100 height 21
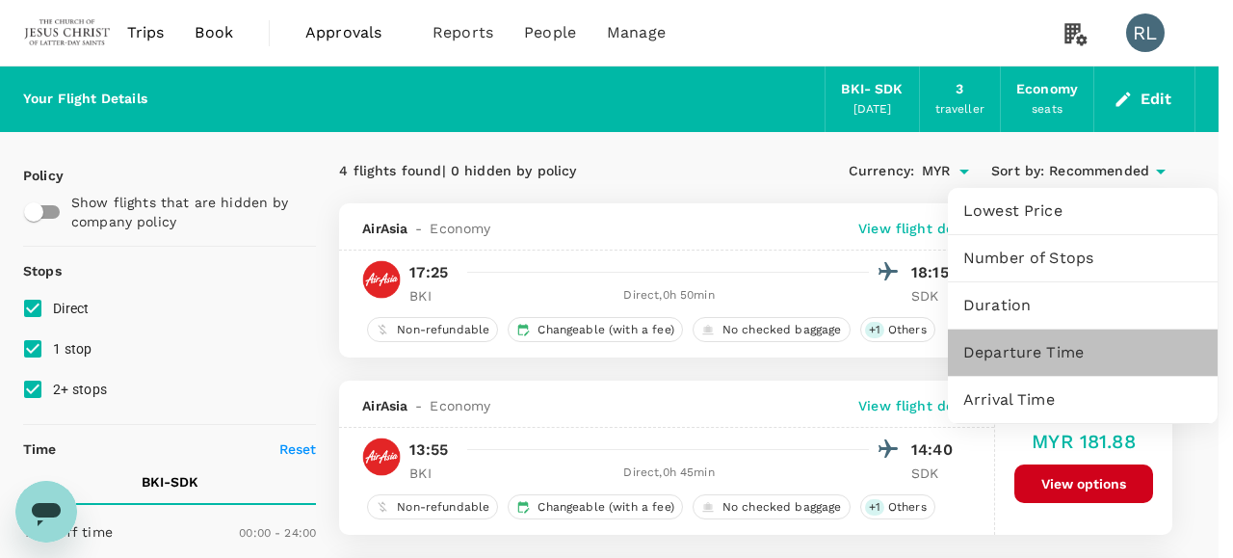
click at [1026, 352] on span "Departure Time" at bounding box center [1082, 352] width 239 height 23
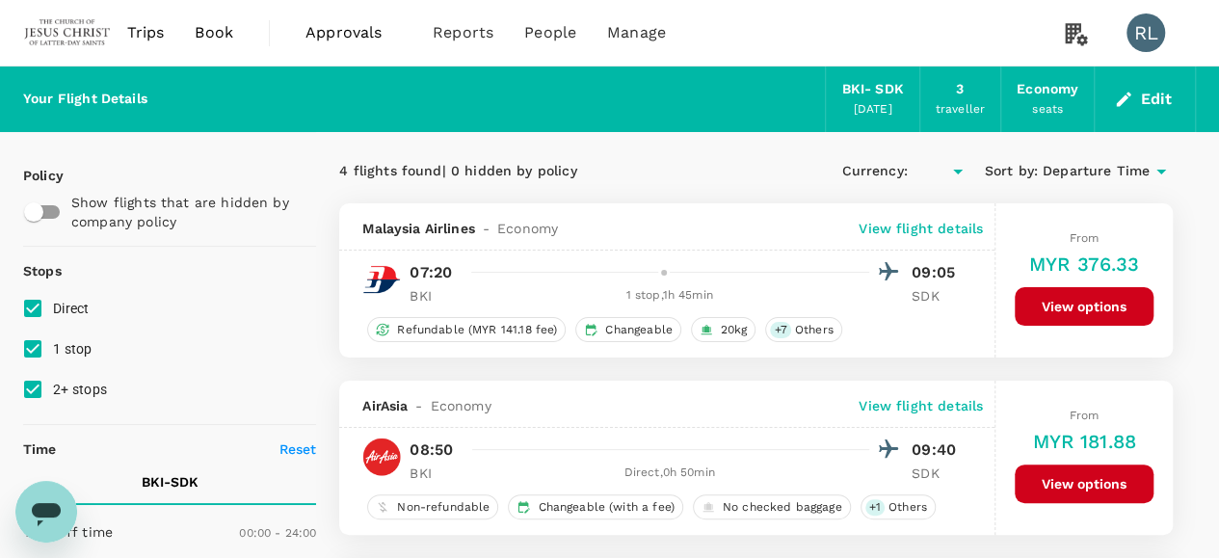
type input "MYR"
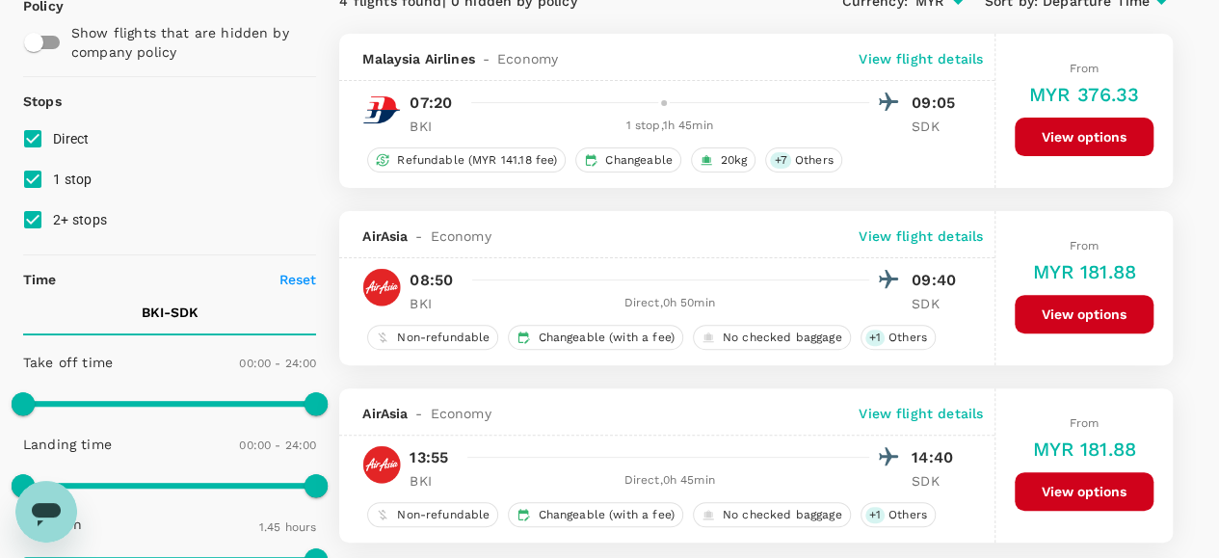
scroll to position [193, 0]
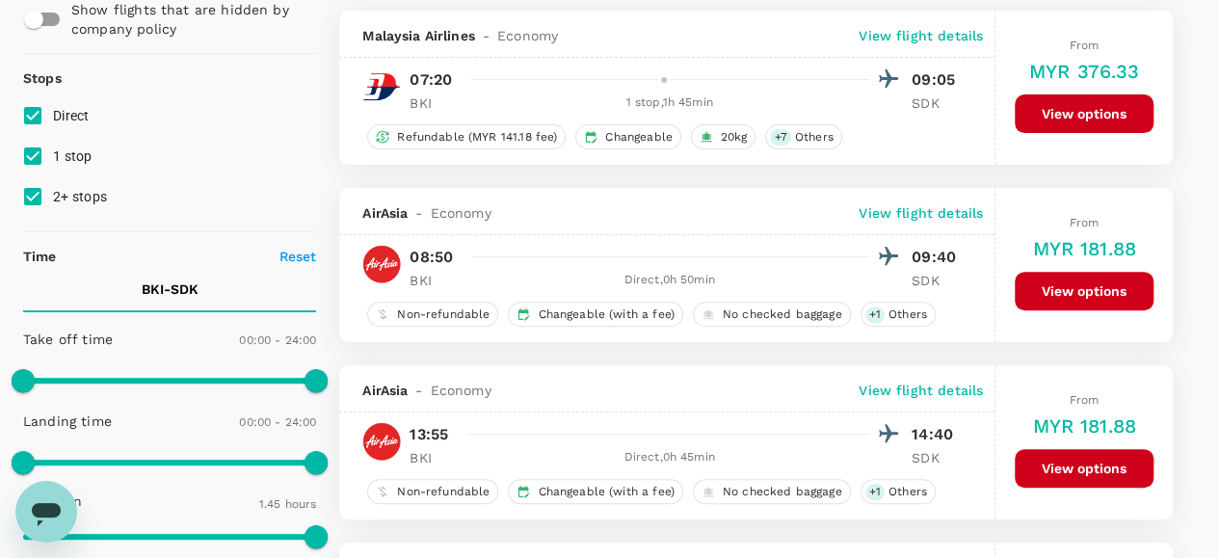
click at [1079, 282] on button "View options" at bounding box center [1083, 291] width 139 height 39
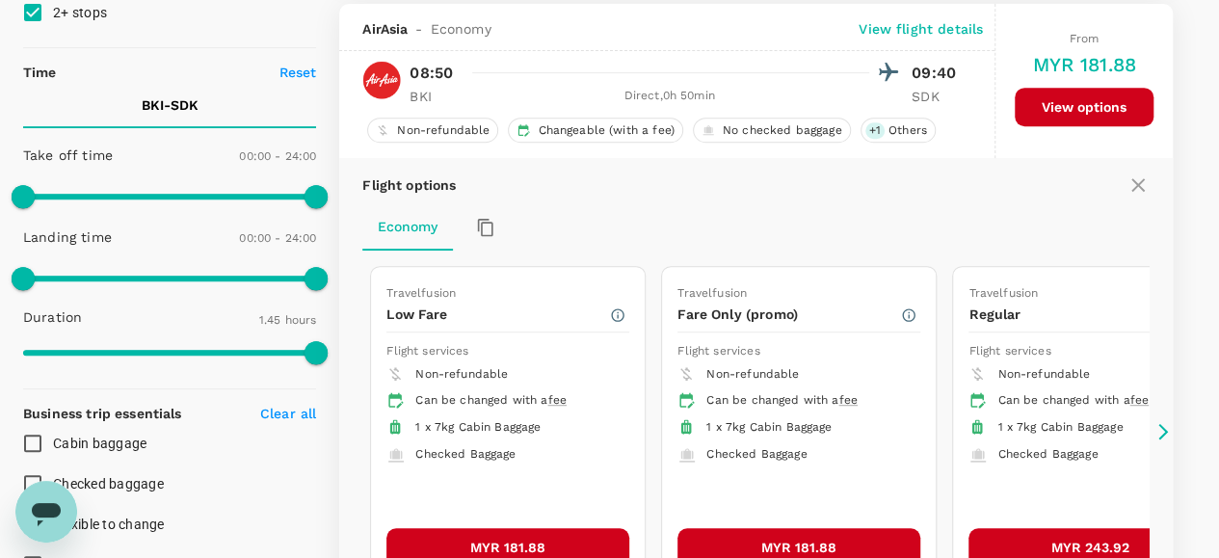
scroll to position [380, 0]
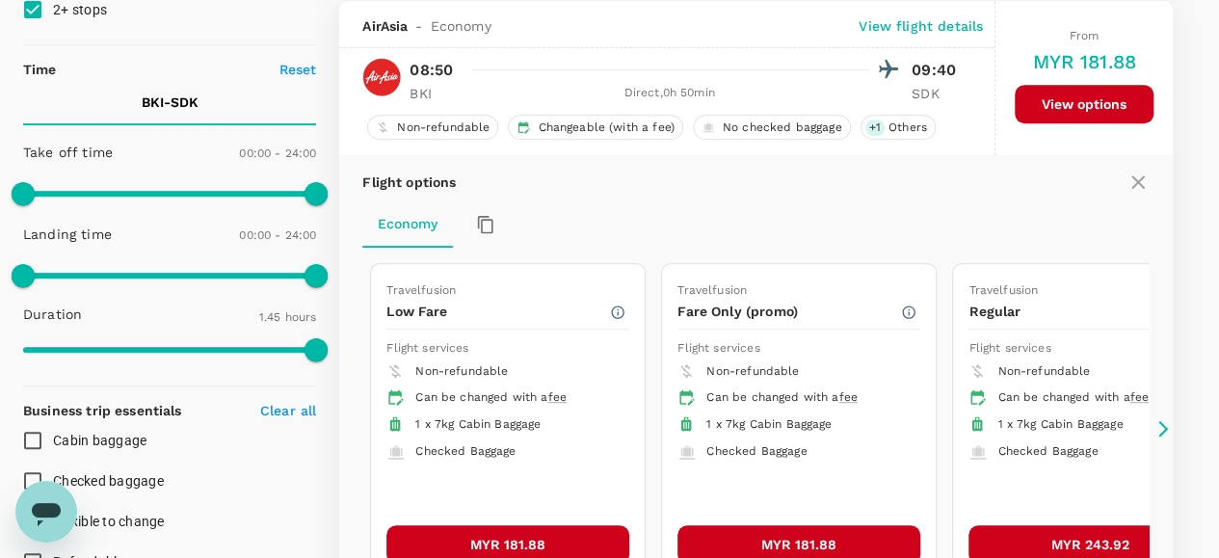
click at [518, 535] on button "MYR 181.88" at bounding box center [507, 544] width 243 height 39
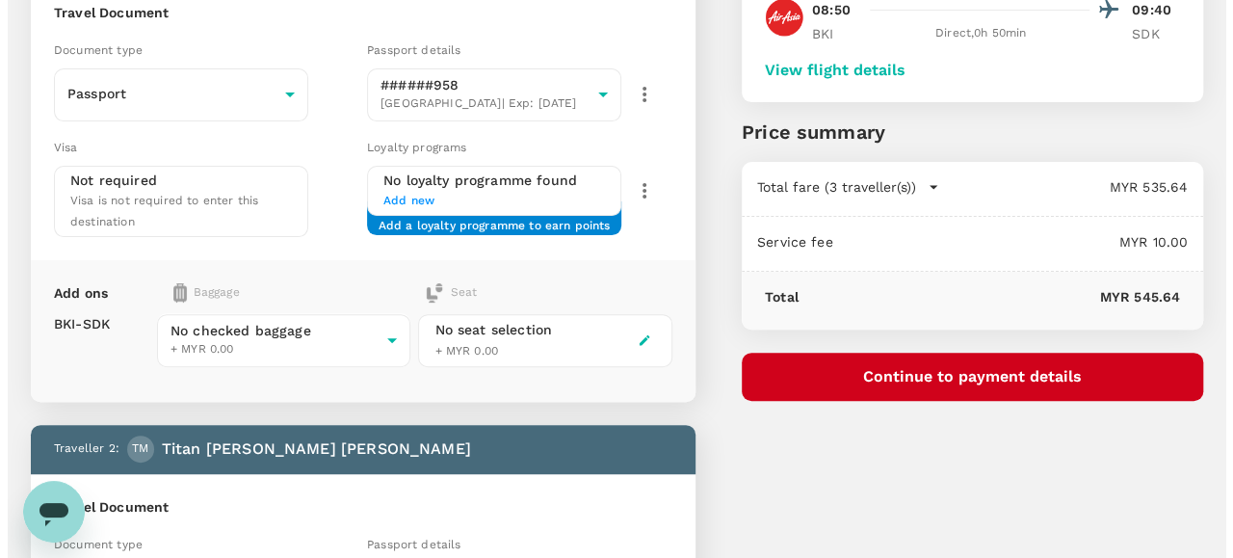
scroll to position [193, 0]
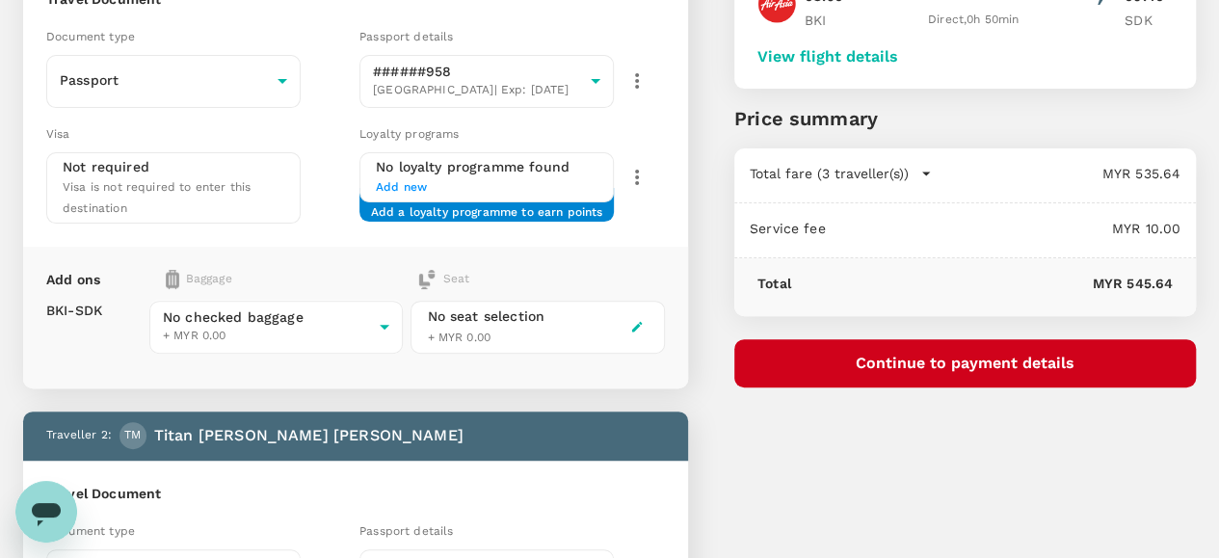
click at [984, 366] on button "Continue to payment details" at bounding box center [964, 363] width 461 height 48
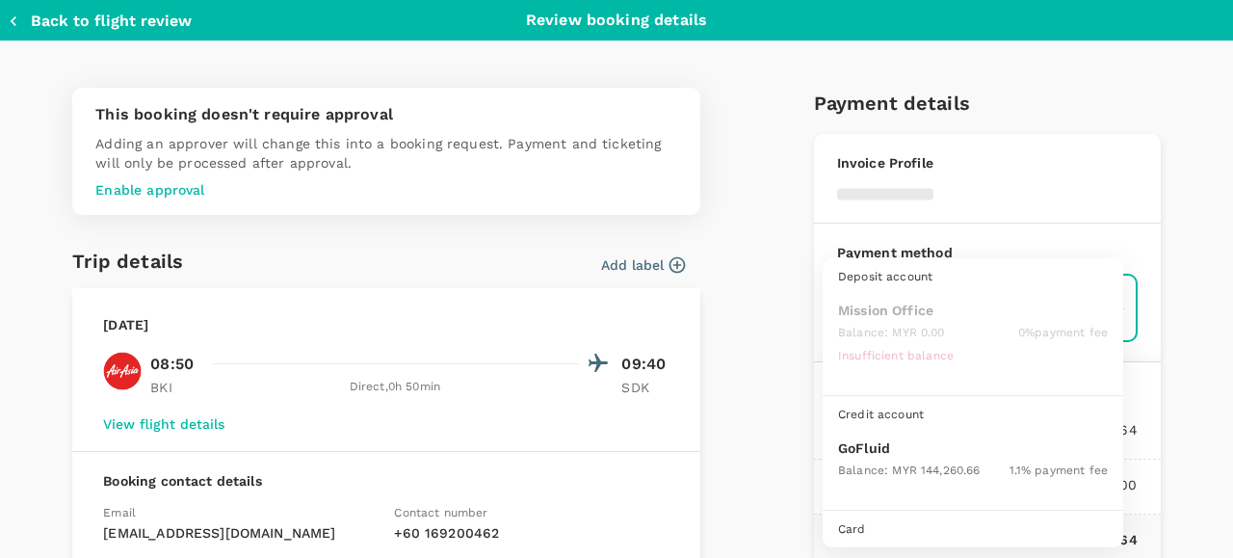
scroll to position [49, 0]
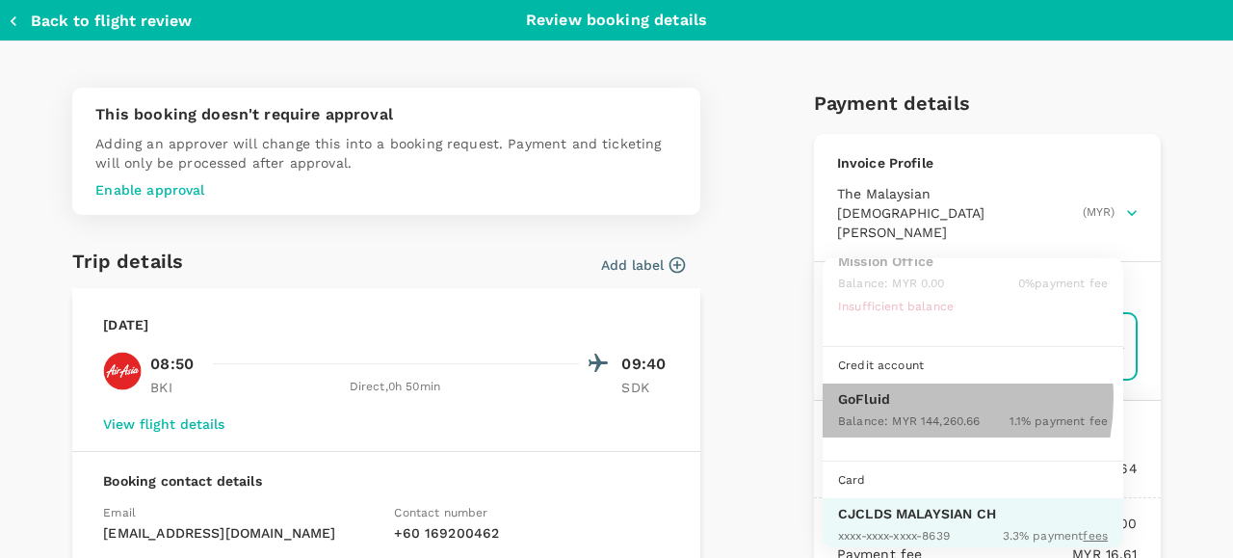
click at [887, 396] on p "GoFluid" at bounding box center [973, 398] width 270 height 19
type input "9b357727-6904-47bd-a44e-9a56bf7dfc7a"
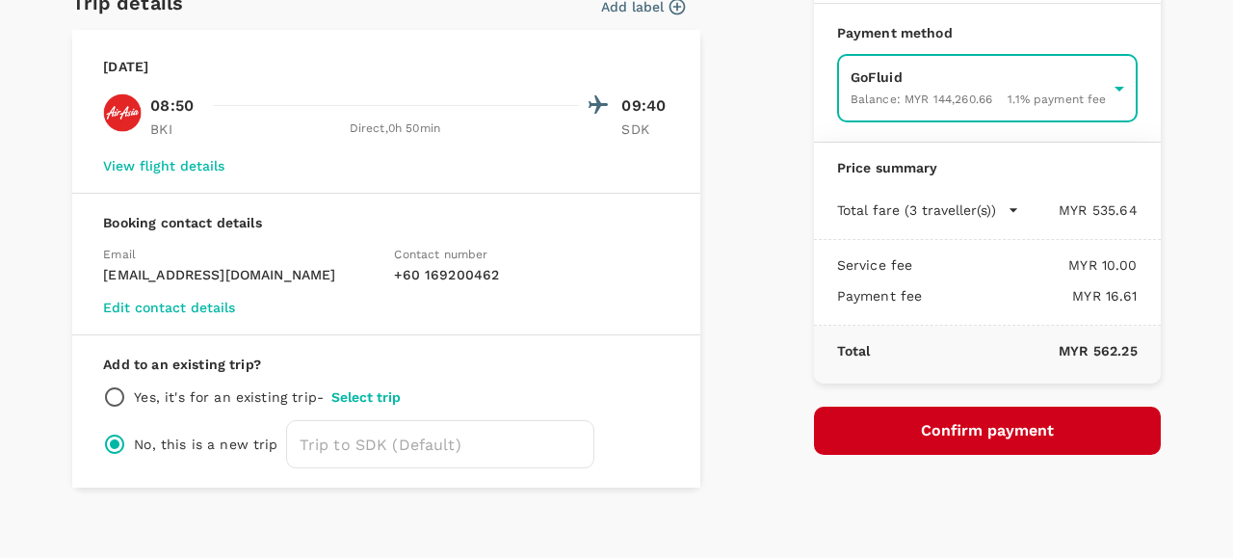
scroll to position [273, 0]
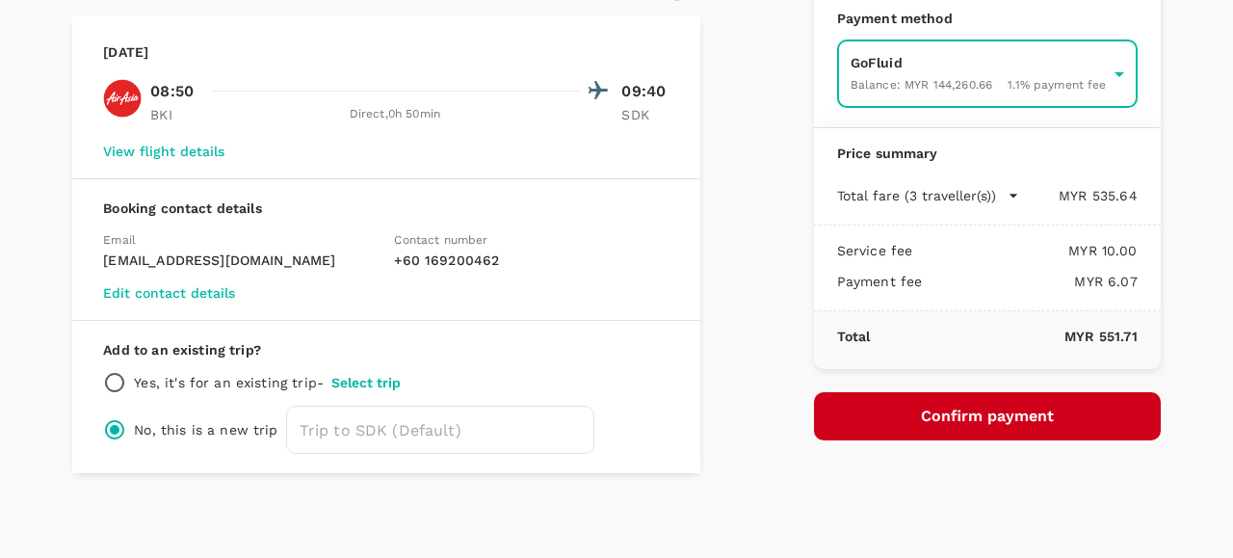
click at [923, 398] on button "Confirm payment" at bounding box center [987, 416] width 347 height 48
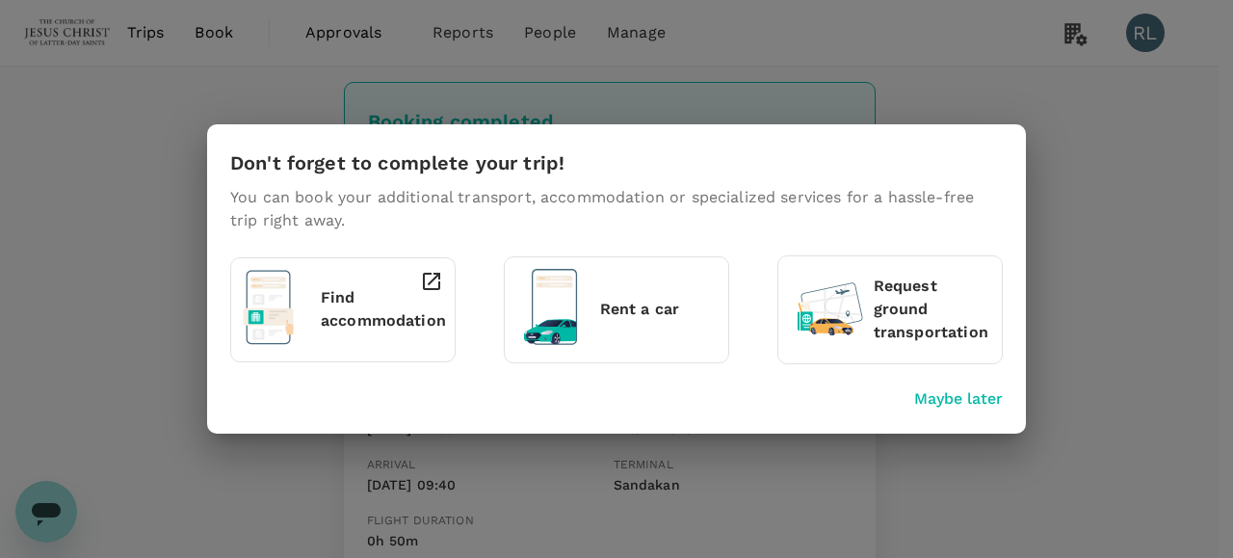
click at [952, 402] on p "Maybe later" at bounding box center [958, 398] width 89 height 23
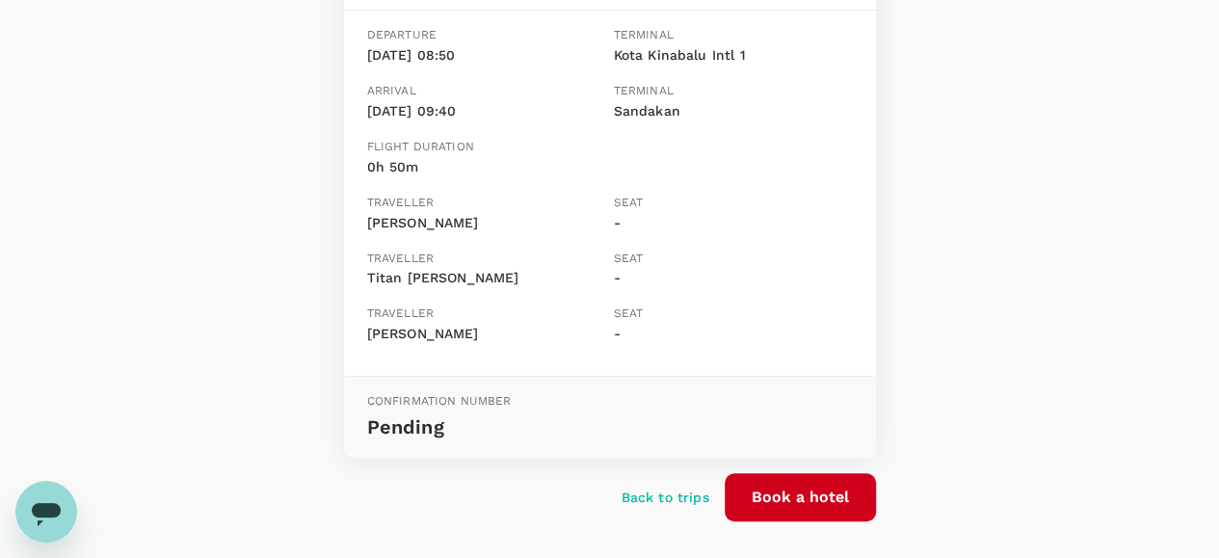
scroll to position [385, 0]
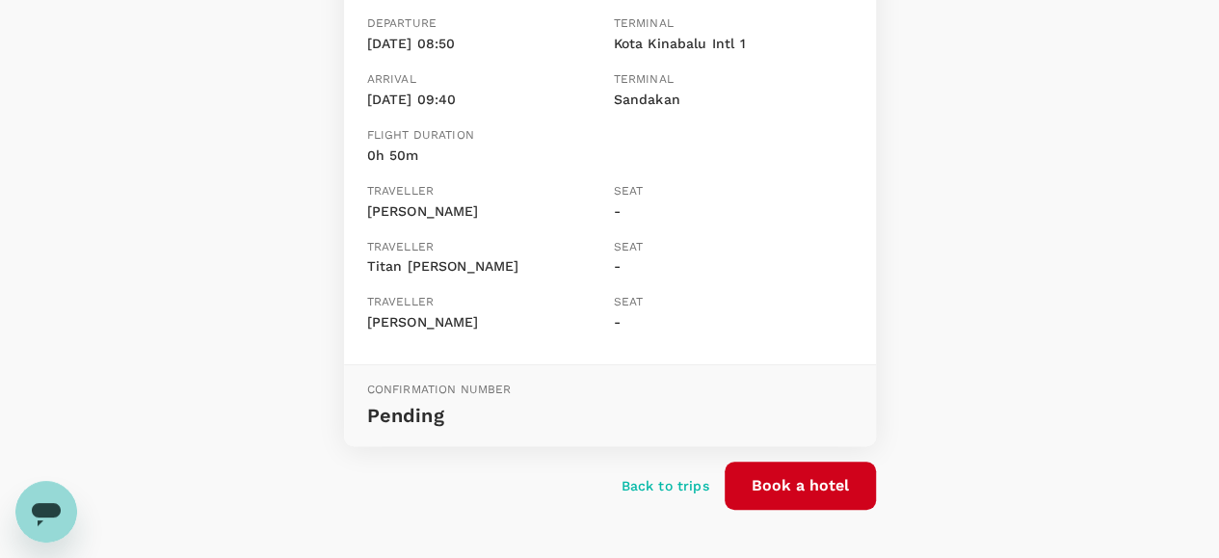
click at [994, 340] on div "Booking completed Hold tight, we are waiting for a final confirmation from the …" at bounding box center [609, 126] width 1219 height 890
click at [944, 125] on div "Booking completed Hold tight, we are waiting for a final confirmation from the …" at bounding box center [609, 126] width 1219 height 890
